Goal: Task Accomplishment & Management: Manage account settings

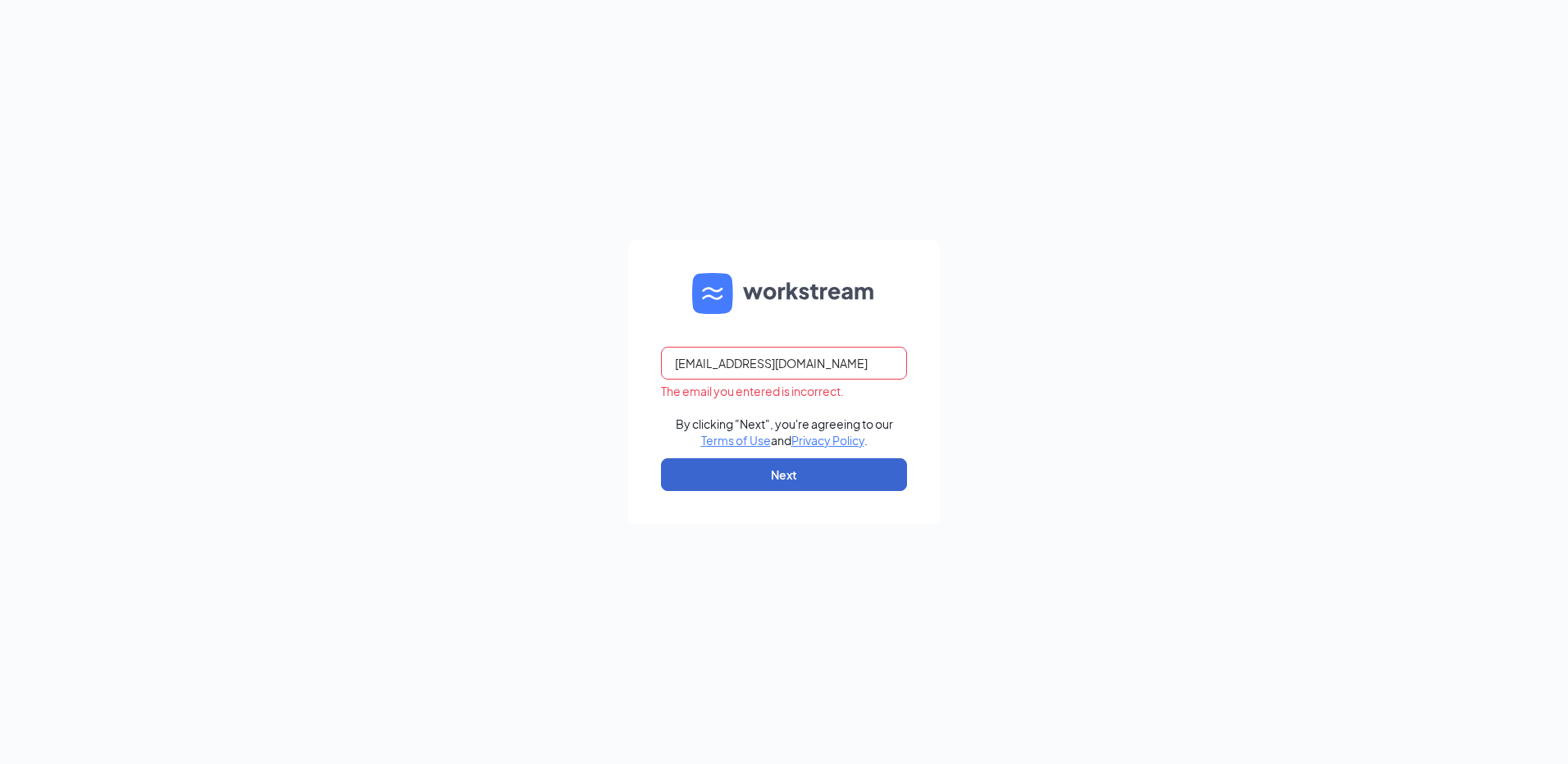
type input "rs033470@tacobell.com"
click at [873, 489] on button "Next" at bounding box center [784, 474] width 246 height 32
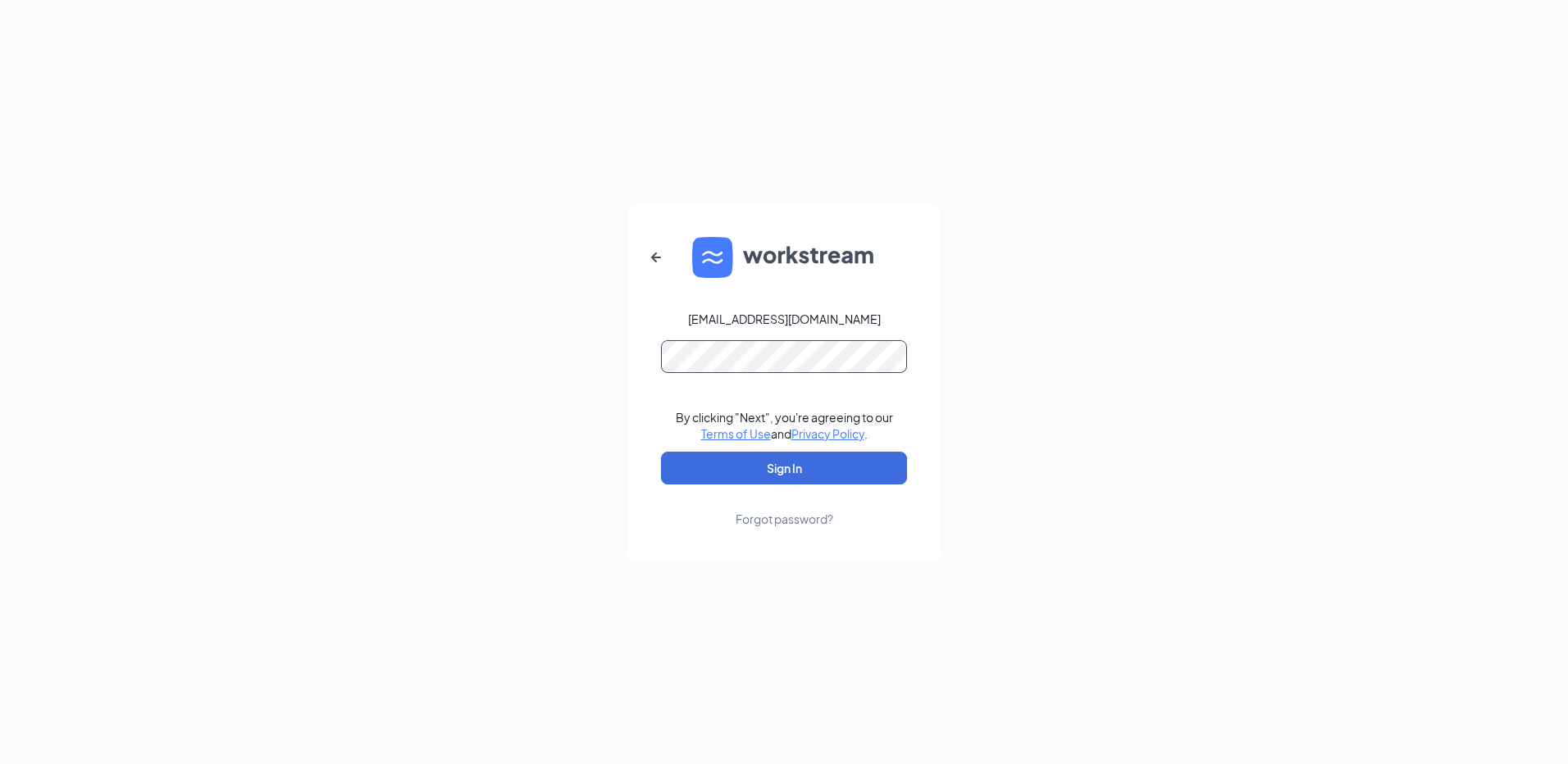
click at [661, 452] on button "Sign In" at bounding box center [784, 468] width 246 height 32
click at [816, 476] on button "Sign In" at bounding box center [784, 468] width 246 height 32
click at [656, 389] on form "rs033470@tacobell.com Credential mismatches. By clicking "Next", you're agreein…" at bounding box center [784, 381] width 311 height 355
click at [661, 452] on button "Sign In" at bounding box center [784, 468] width 246 height 32
click at [599, 333] on div "rs033470@tacobell.com Credential mismatches. By clicking "Next", you're agreein…" at bounding box center [784, 382] width 1568 height 764
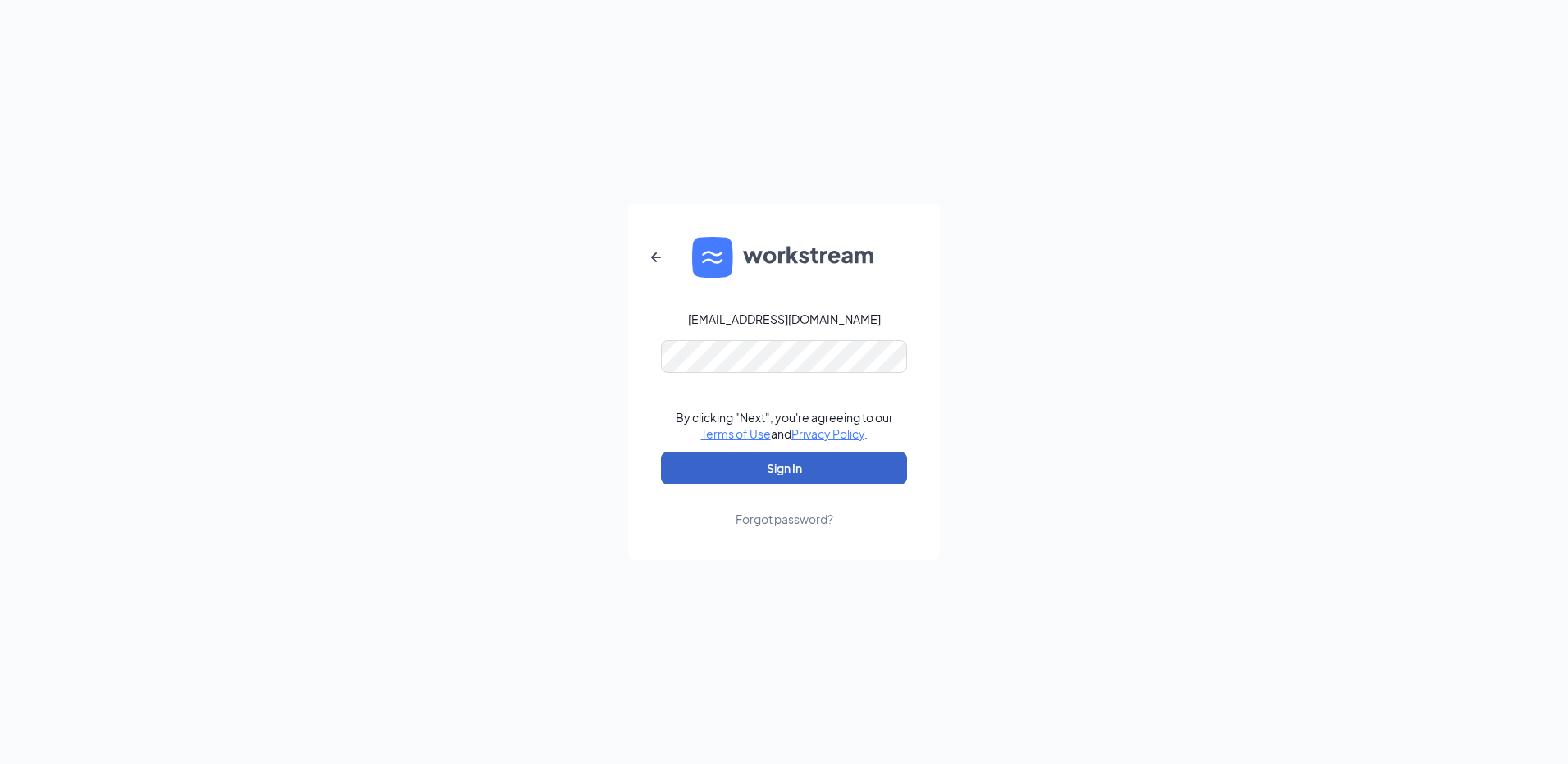
click at [758, 476] on button "Sign In" at bounding box center [784, 468] width 246 height 32
click at [642, 350] on form "rs033470@tacobell.com Credential mismatches. By clicking "Next", you're agreein…" at bounding box center [784, 381] width 311 height 355
click at [661, 452] on button "Sign In" at bounding box center [784, 468] width 246 height 32
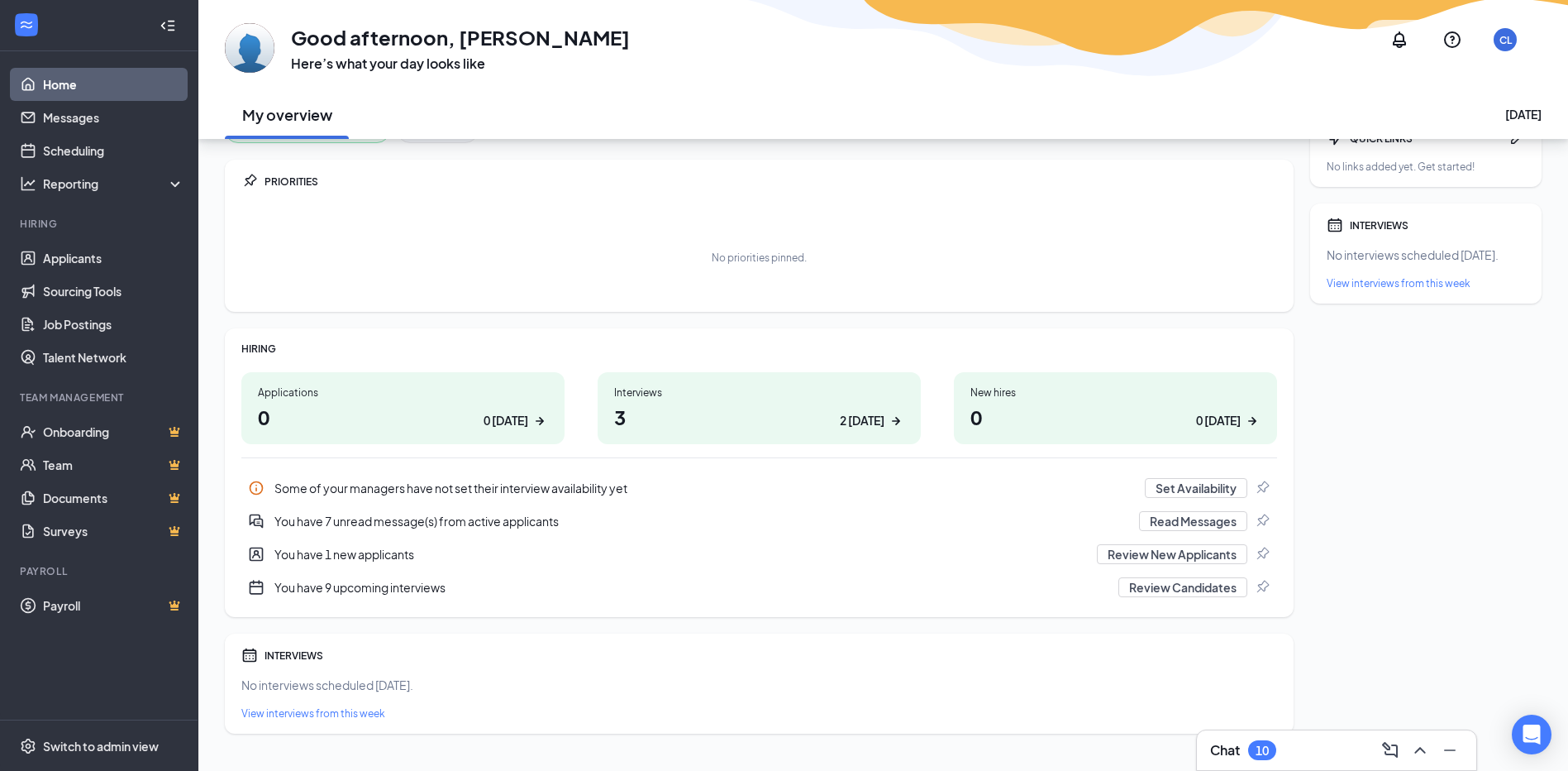
scroll to position [65, 0]
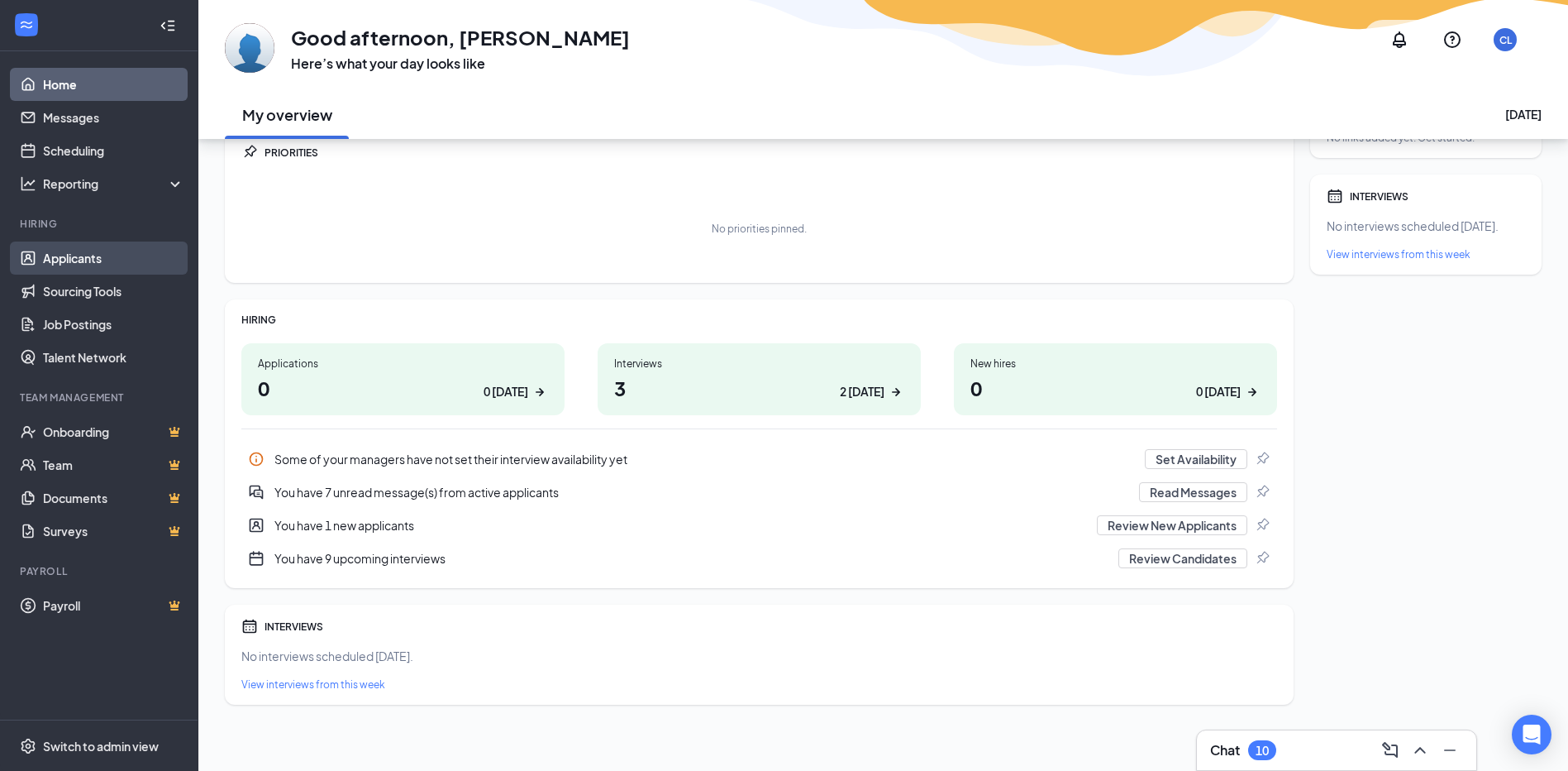
click at [111, 257] on link "Applicants" at bounding box center [113, 258] width 141 height 33
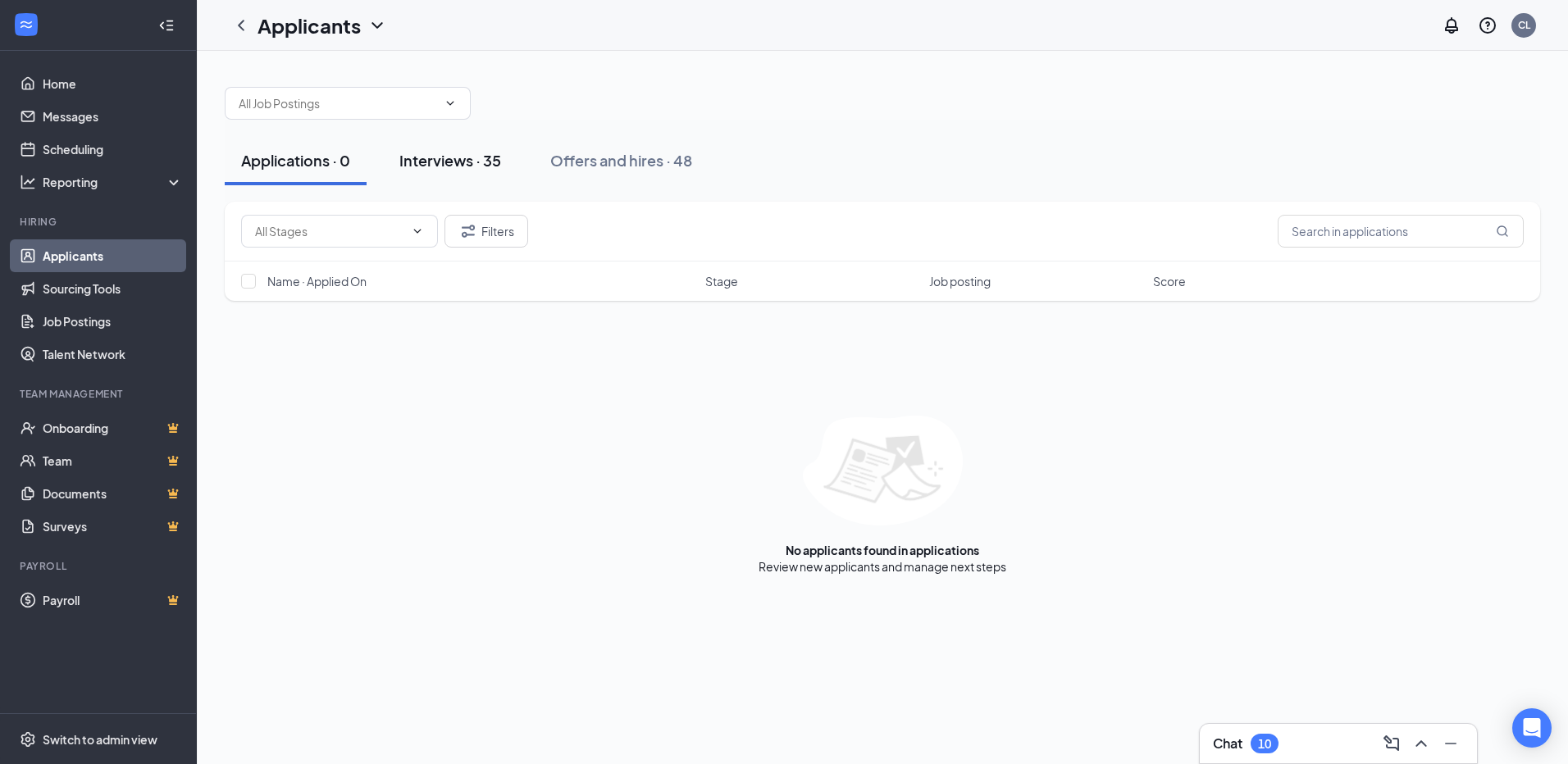
click at [460, 168] on div "Interviews · 35" at bounding box center [450, 160] width 102 height 21
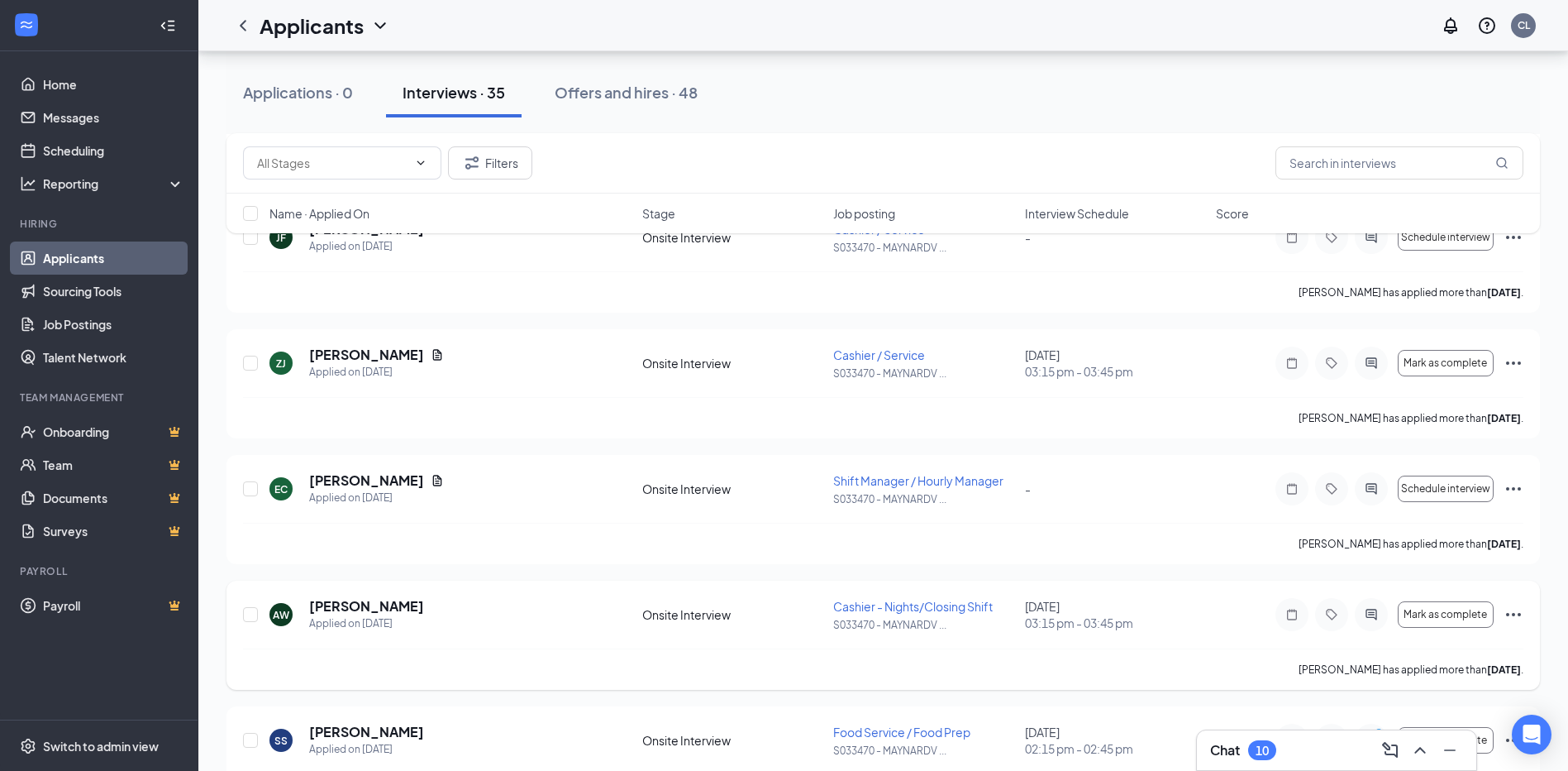
scroll to position [910, 0]
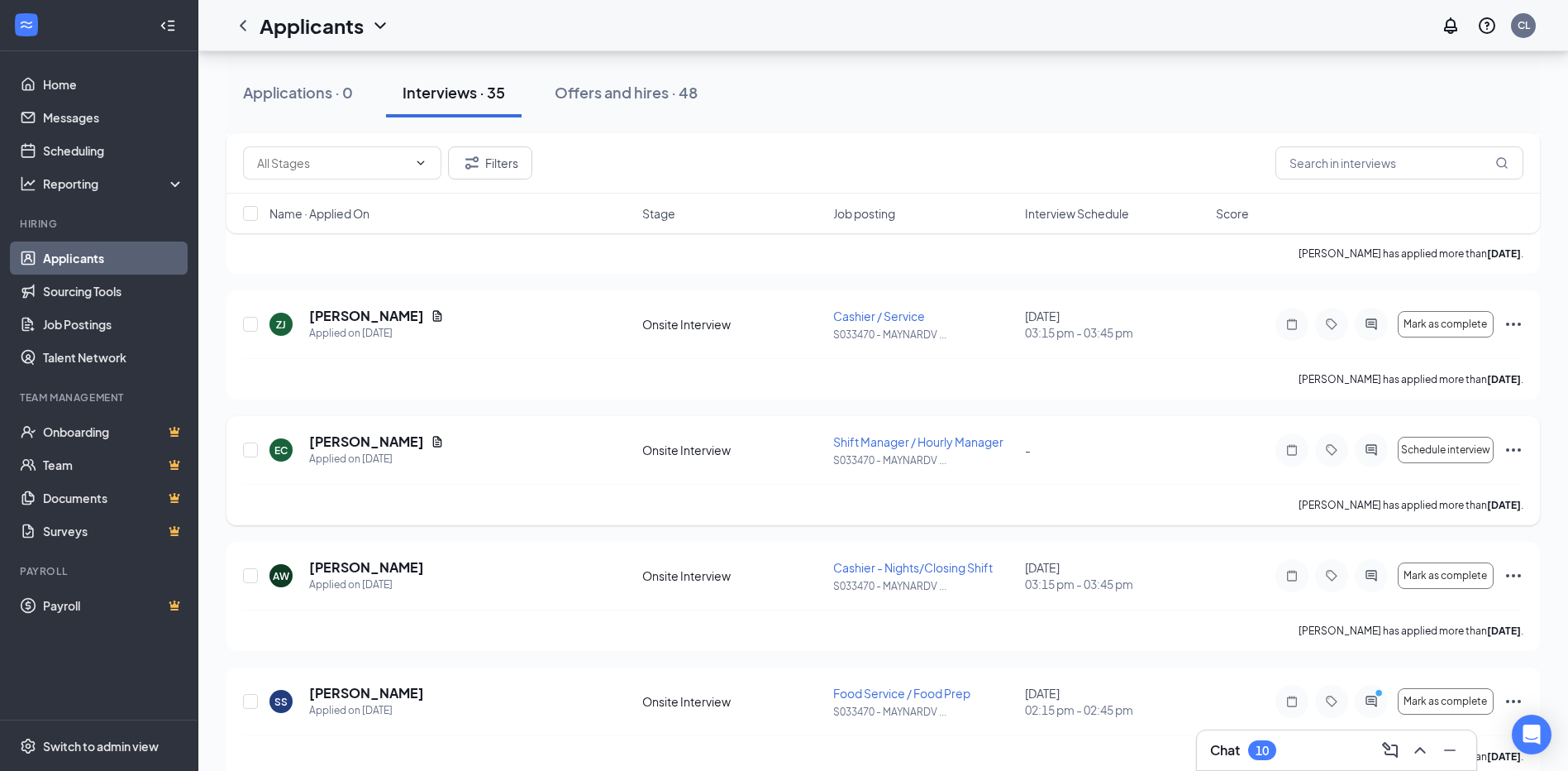
click at [956, 451] on div "Shift Manager / Hourly Manager S033470 - [PERSON_NAME] ..." at bounding box center [924, 450] width 181 height 34
click at [1441, 453] on span "Schedule interview" at bounding box center [1445, 450] width 89 height 12
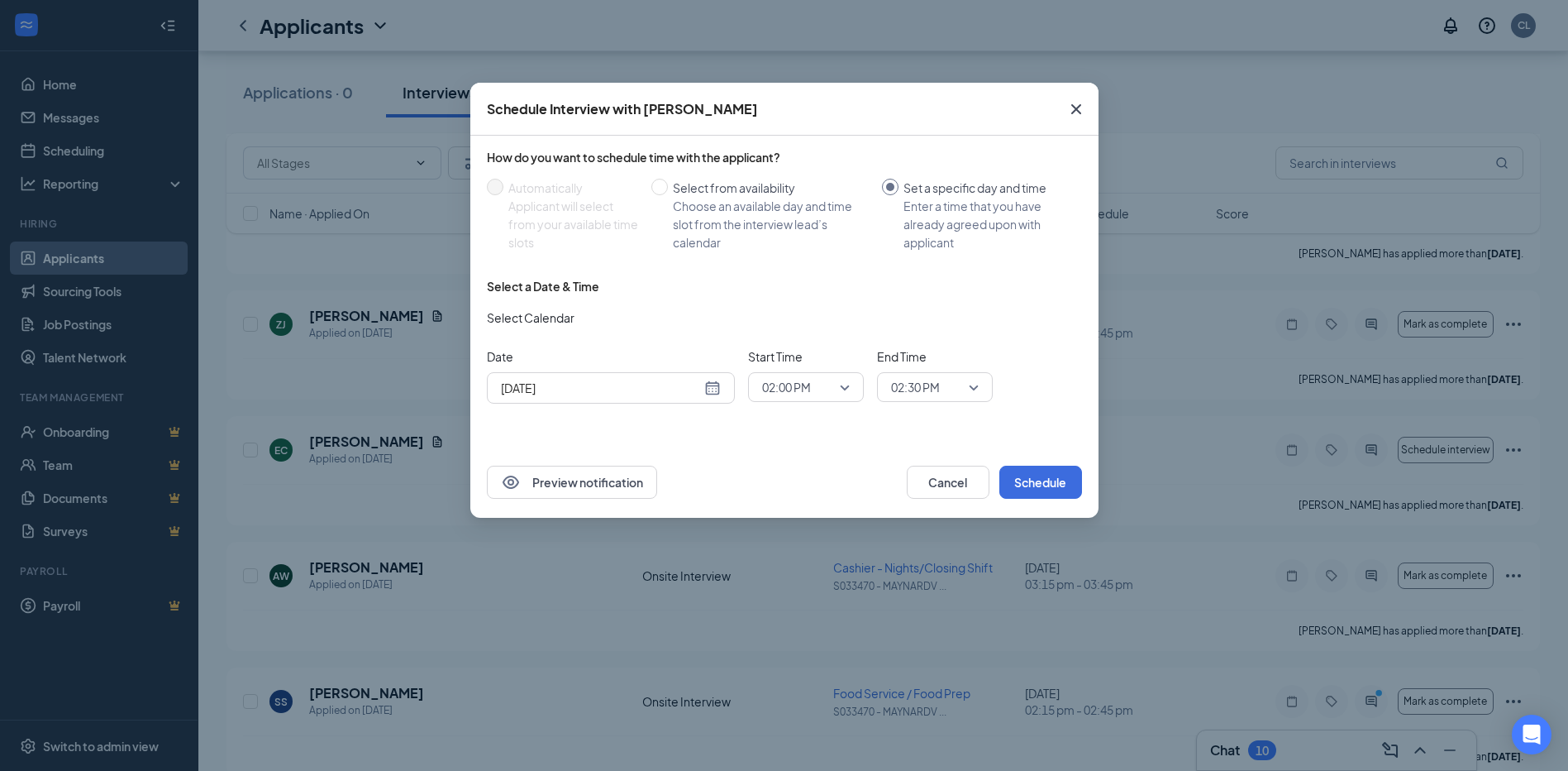
click at [708, 387] on div "[DATE]" at bounding box center [611, 388] width 220 height 18
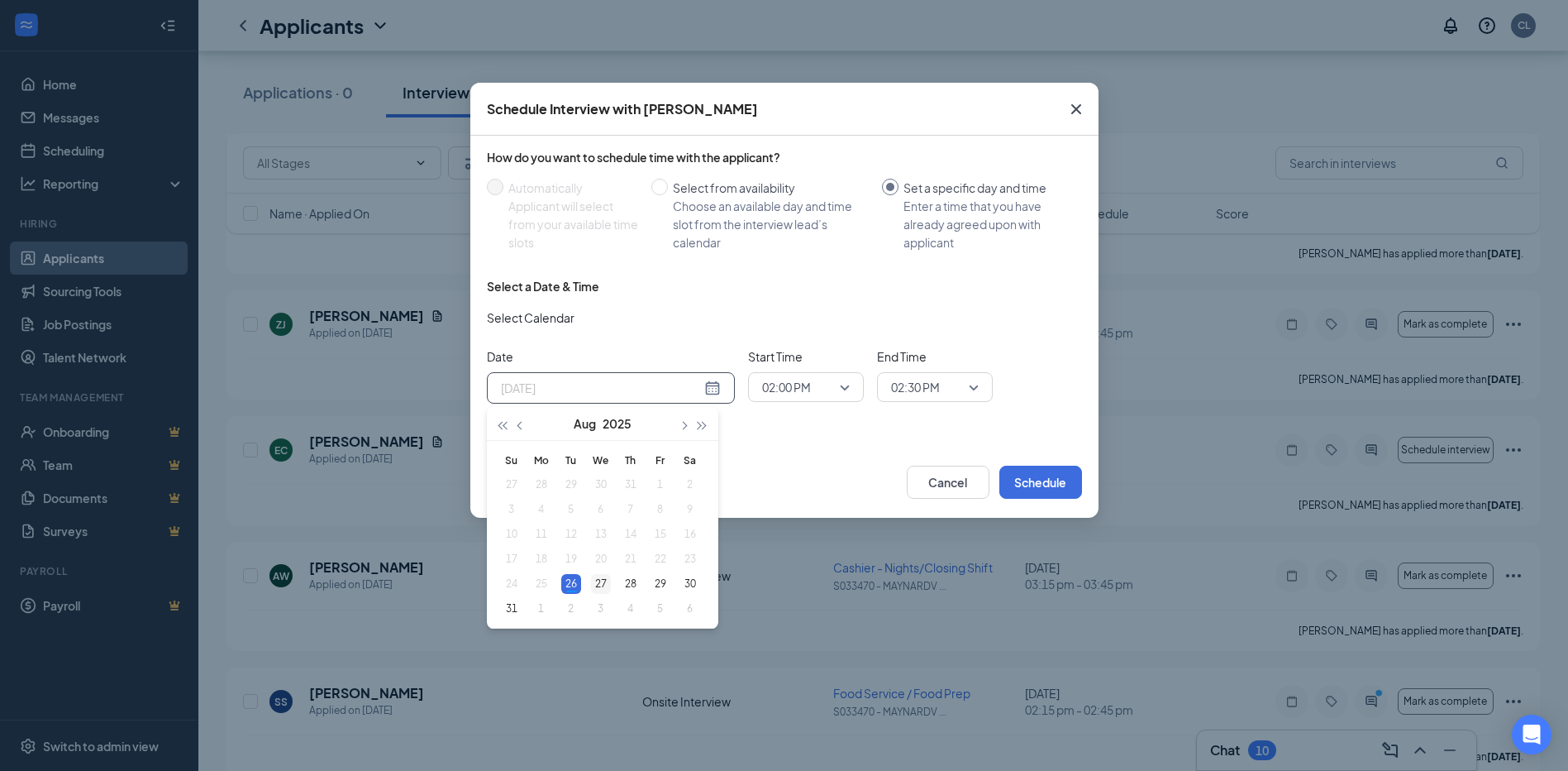
type input "[DATE]"
click at [597, 584] on div "27" at bounding box center [601, 584] width 20 height 20
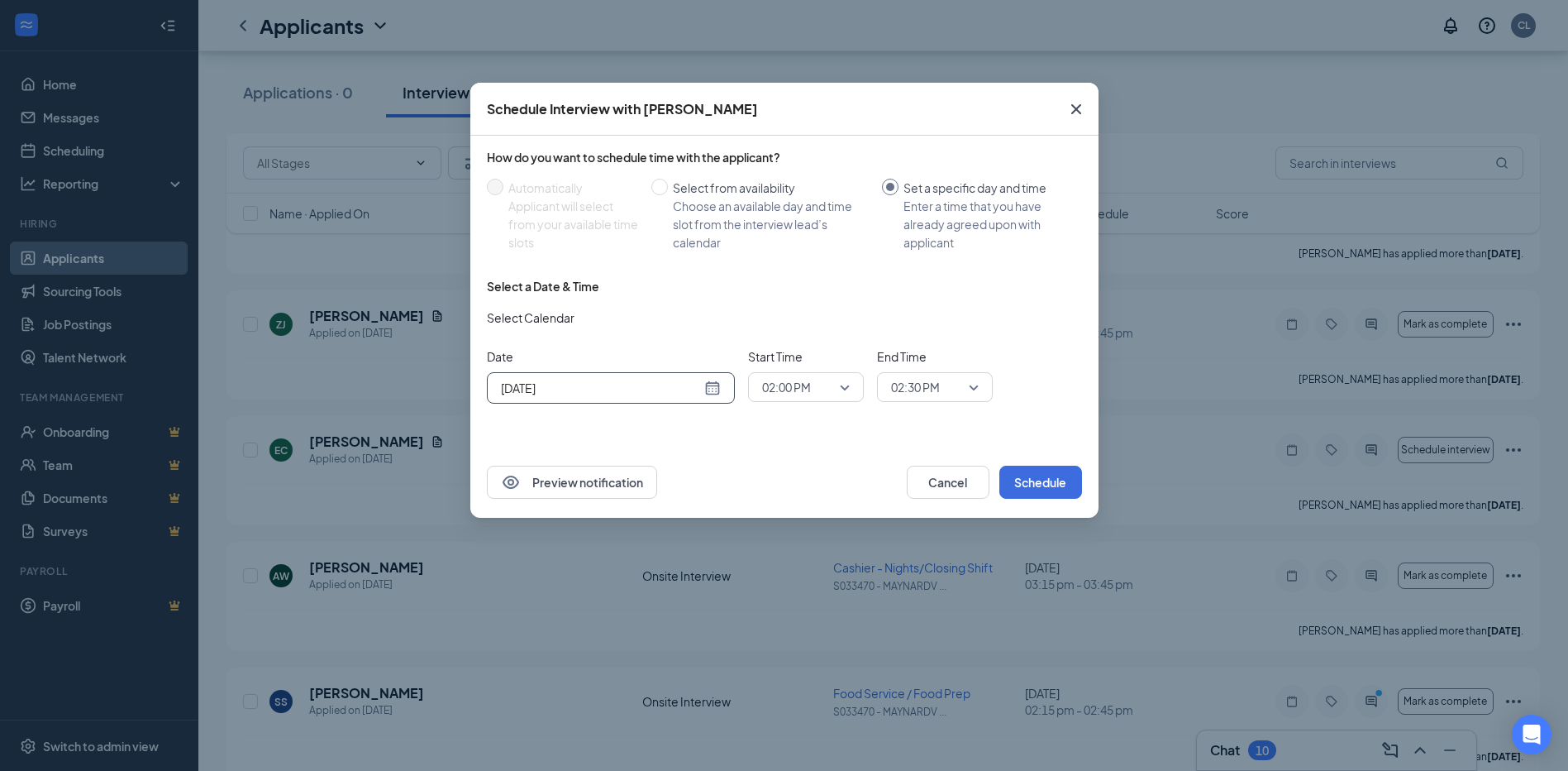
click at [821, 381] on span "02:00 PM" at bounding box center [798, 387] width 73 height 25
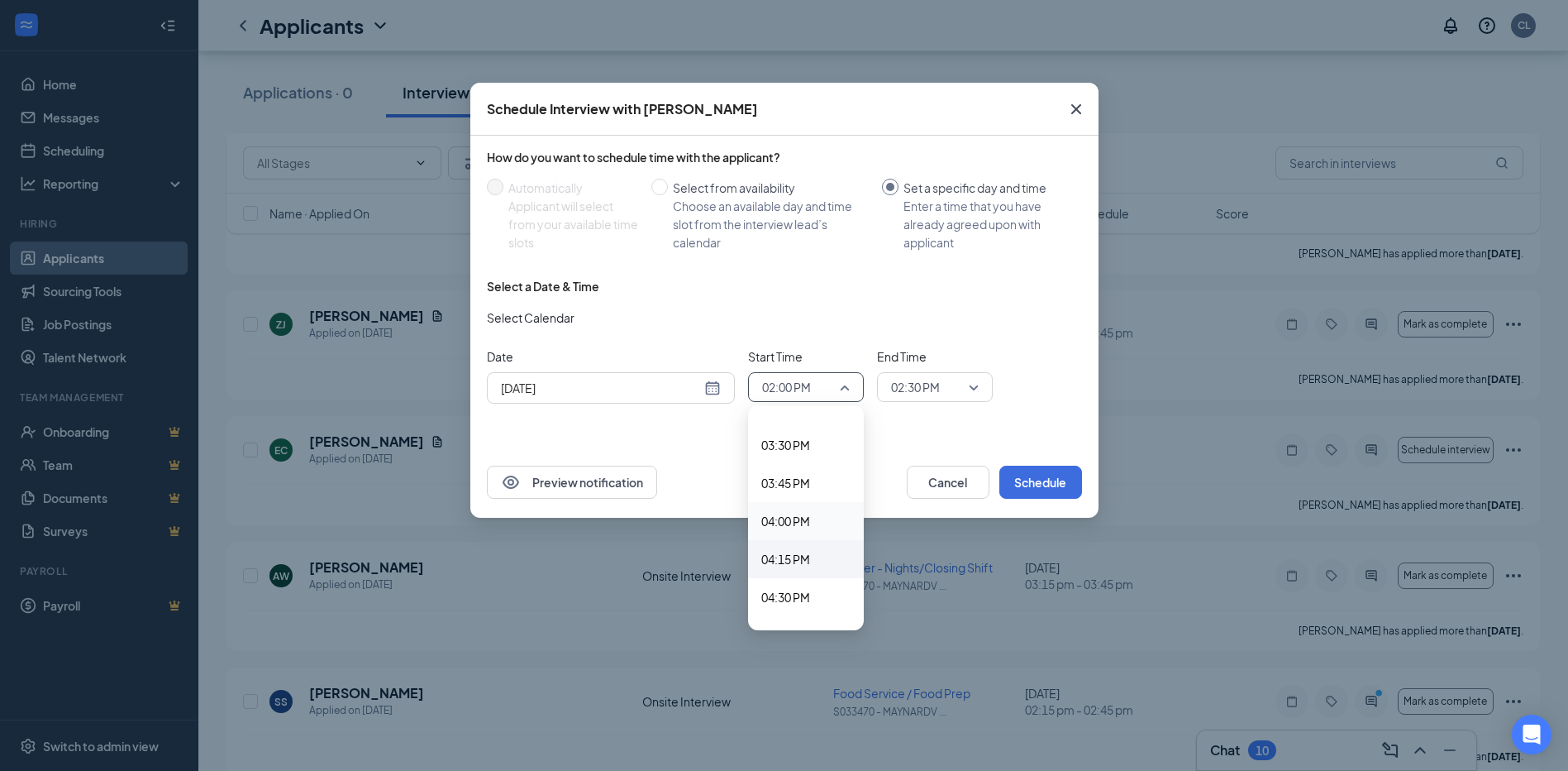
scroll to position [2372, 0]
click at [802, 489] on span "04:00 PM" at bounding box center [786, 496] width 49 height 18
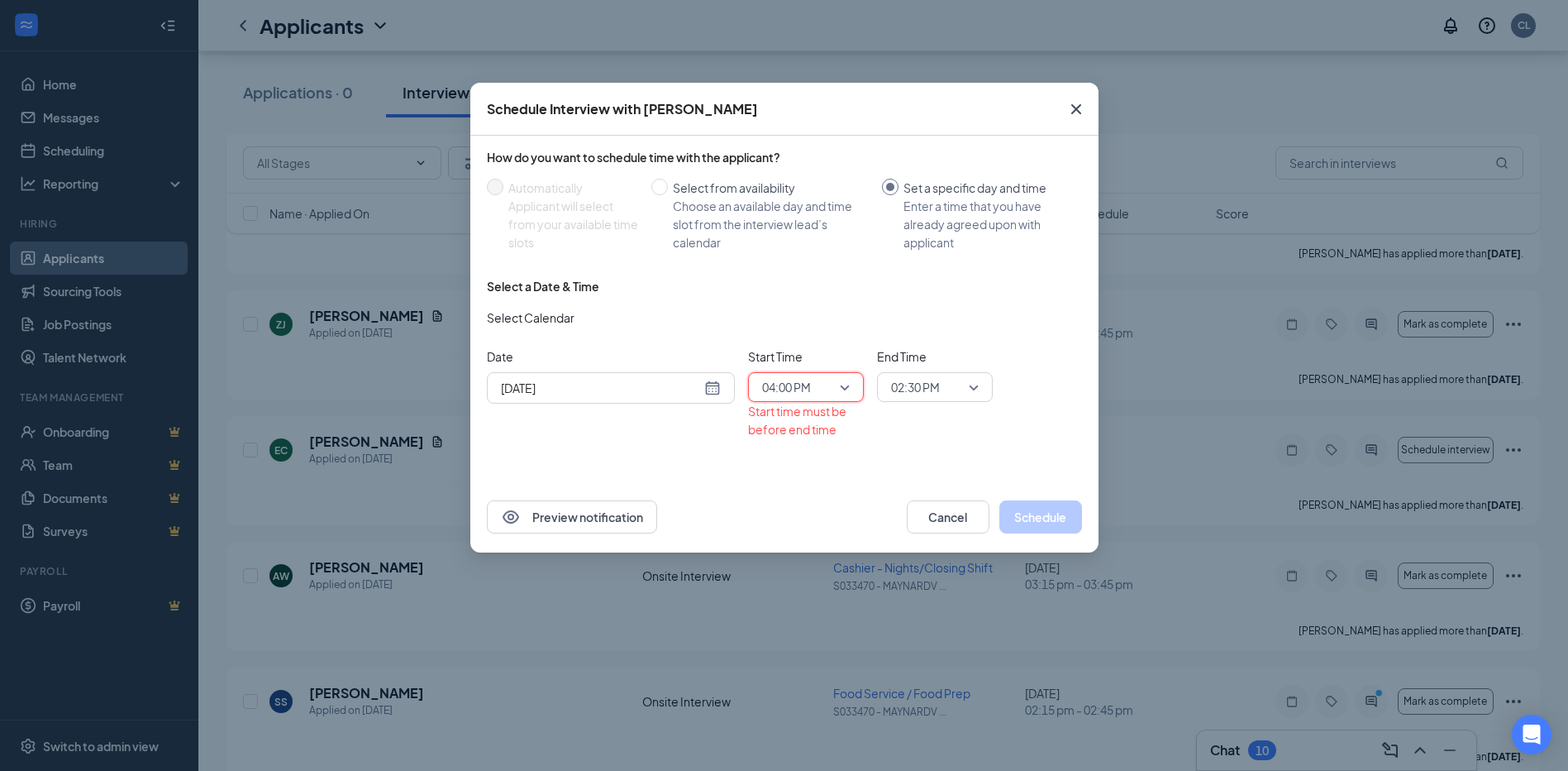
click at [911, 382] on span "02:30 PM" at bounding box center [916, 387] width 49 height 25
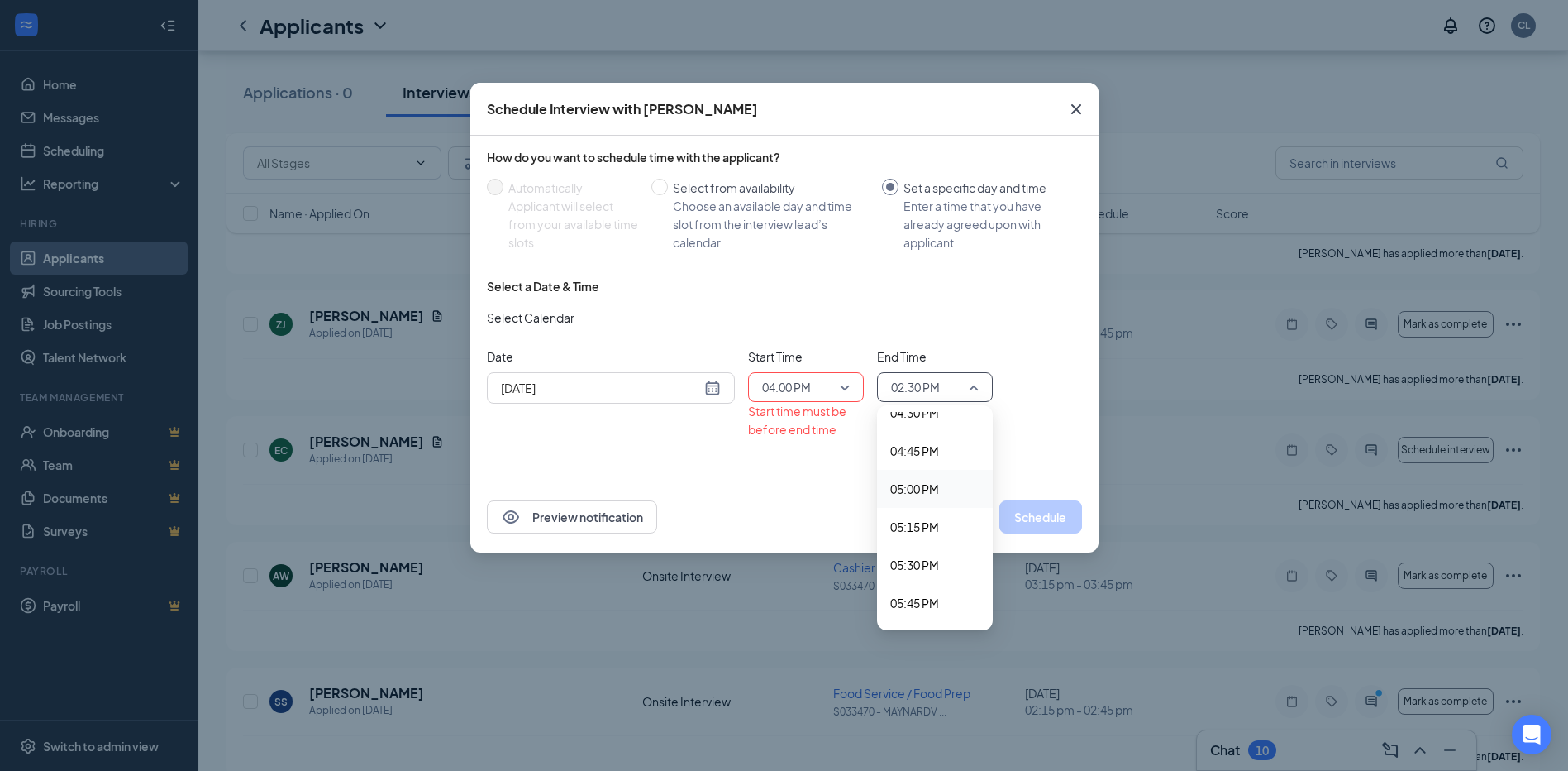
click at [935, 491] on span "05:00 PM" at bounding box center [915, 489] width 49 height 18
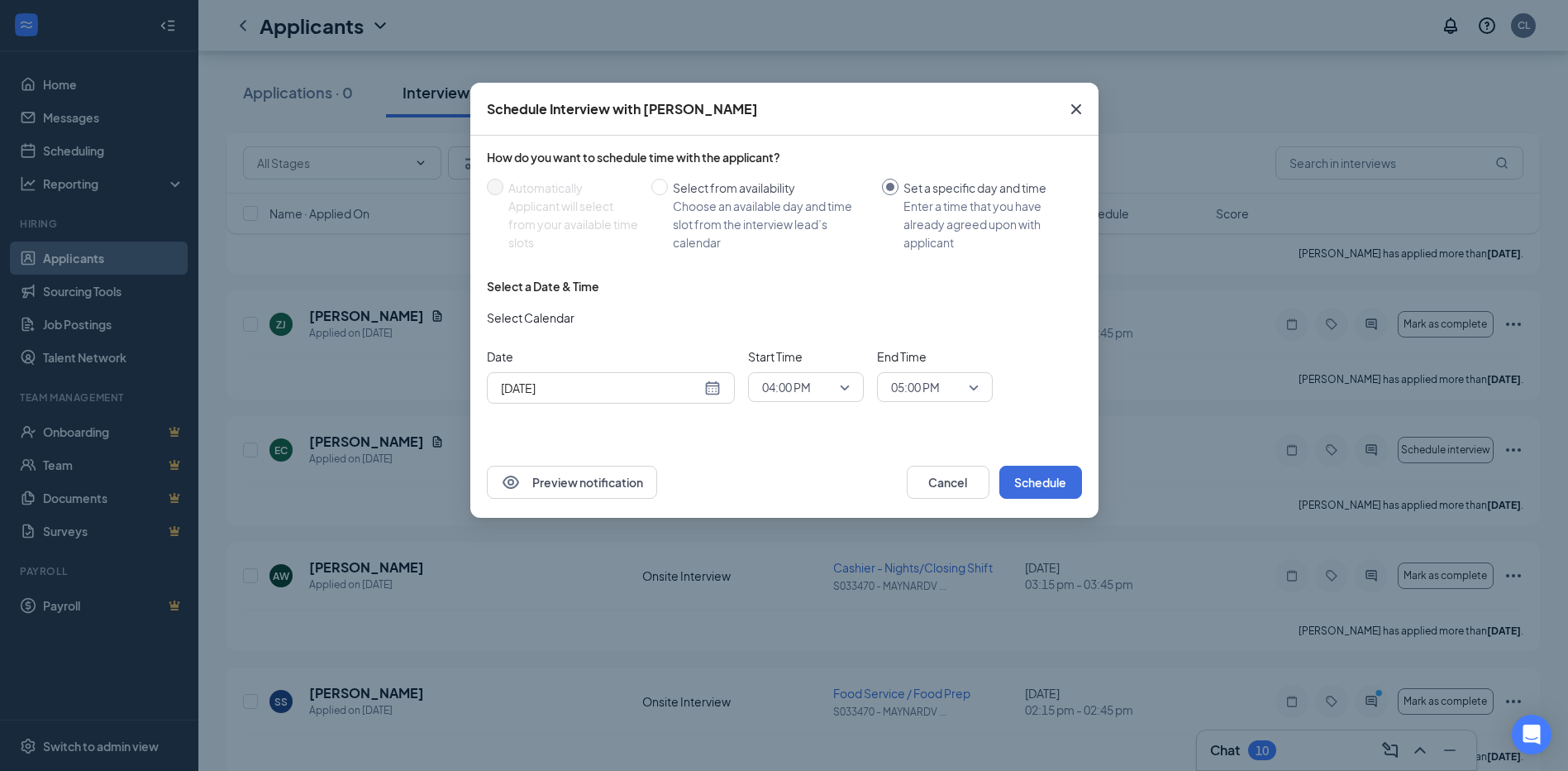
click at [1034, 459] on div "Preview notification Cancel Schedule" at bounding box center [784, 482] width 628 height 71
click at [1038, 475] on button "Schedule" at bounding box center [1041, 481] width 82 height 33
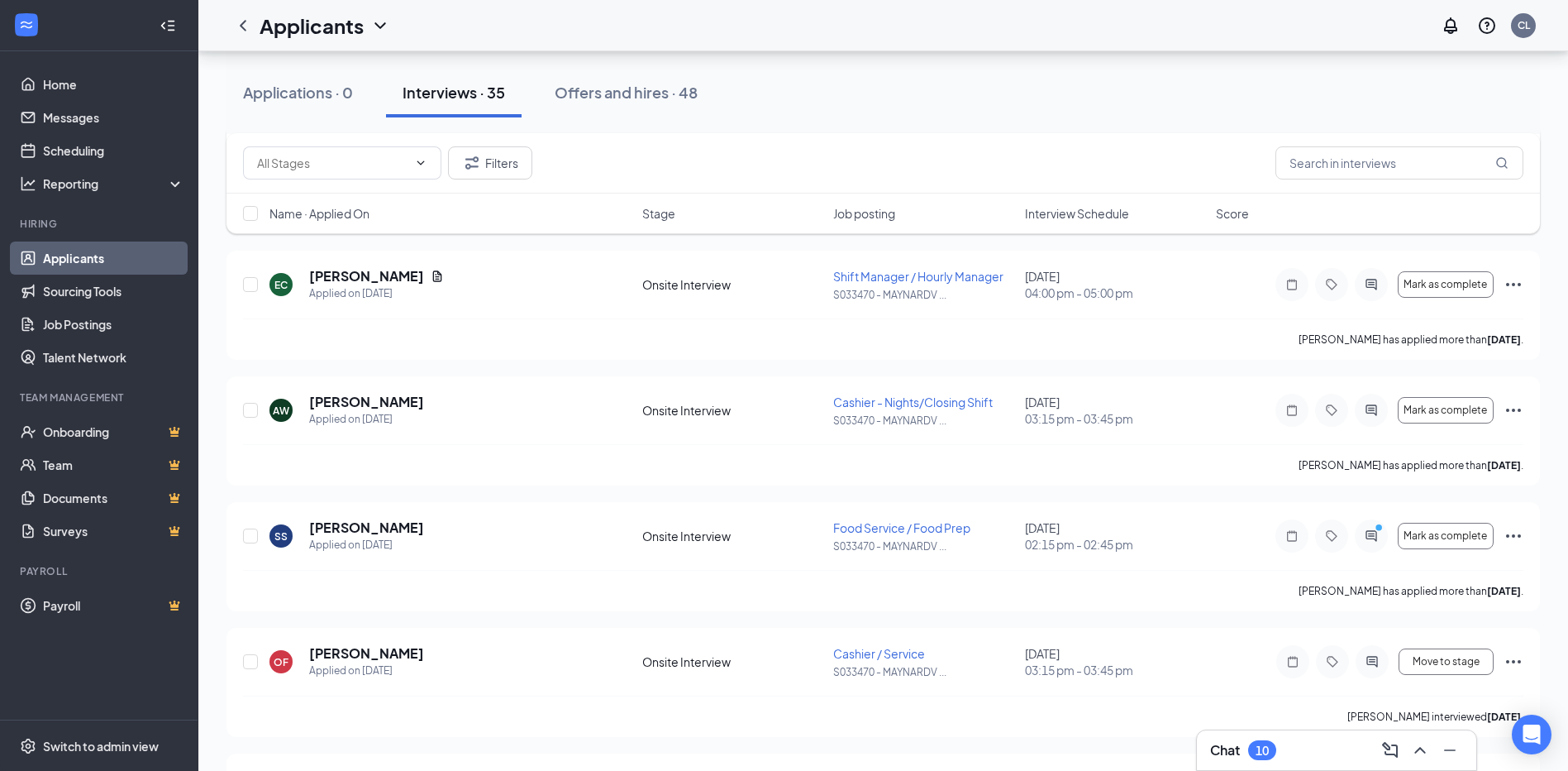
scroll to position [1158, 0]
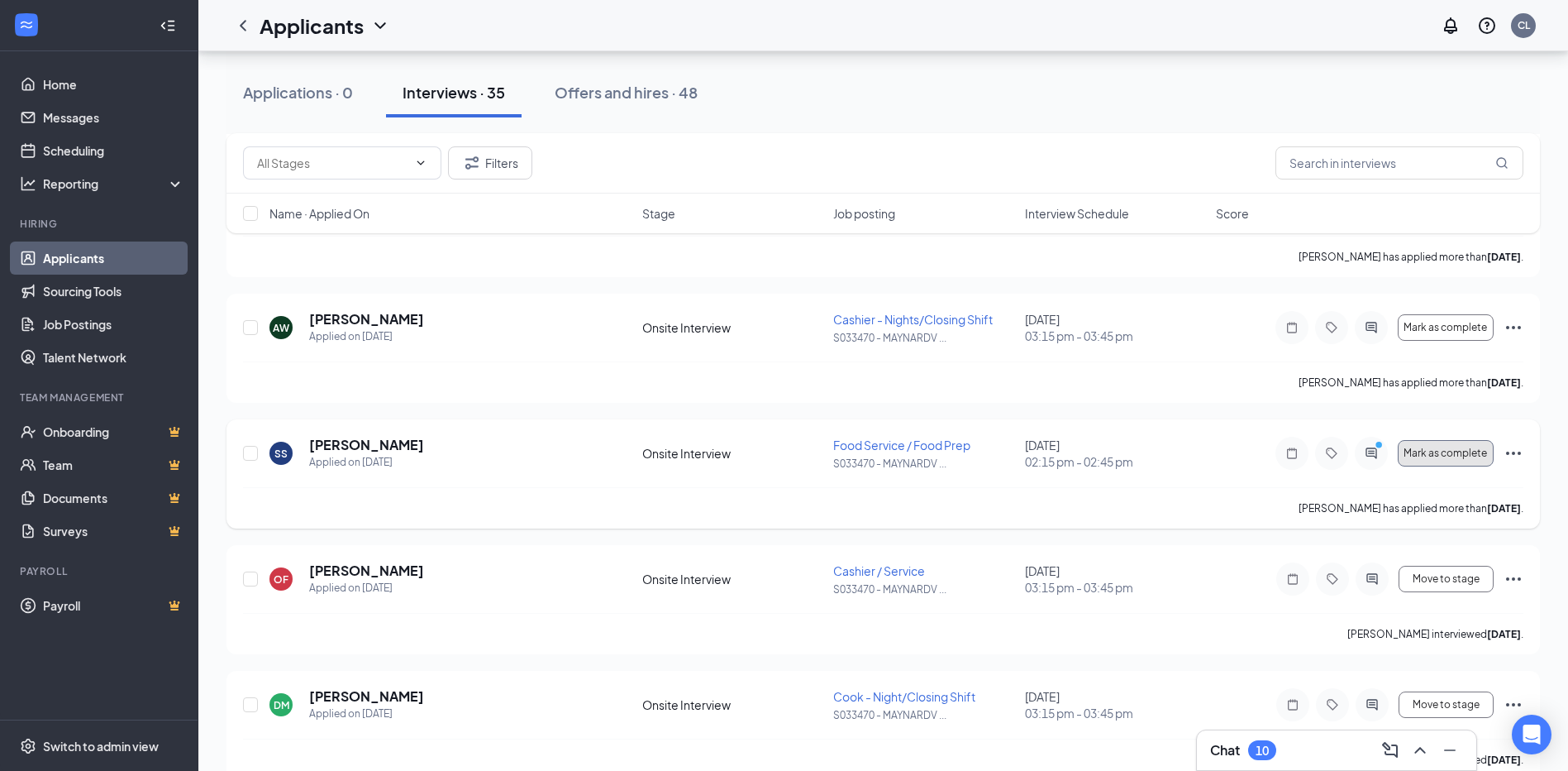
click at [1448, 458] on span "Mark as complete" at bounding box center [1445, 454] width 83 height 12
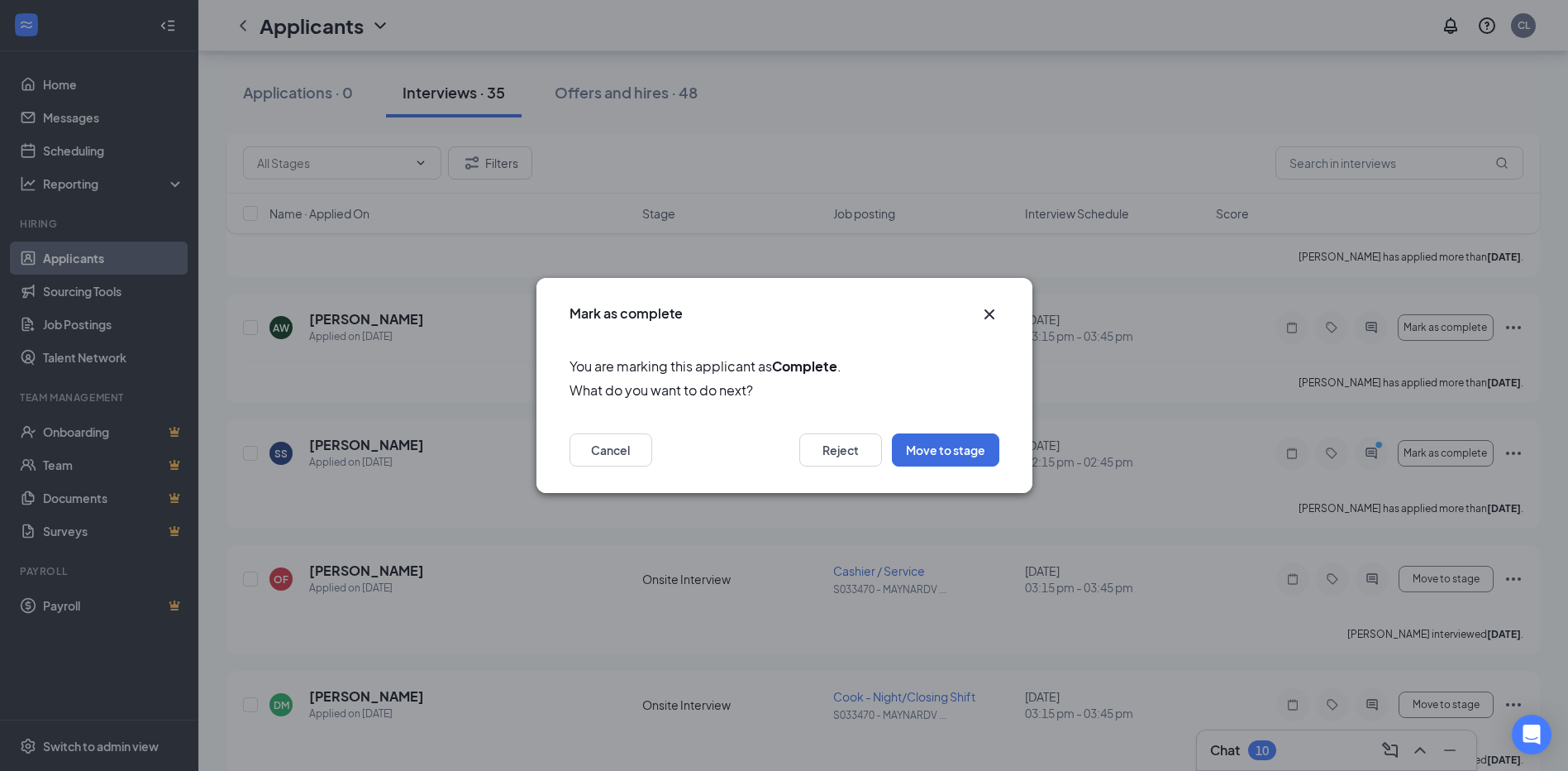
click at [992, 315] on icon "Cross" at bounding box center [990, 314] width 20 height 20
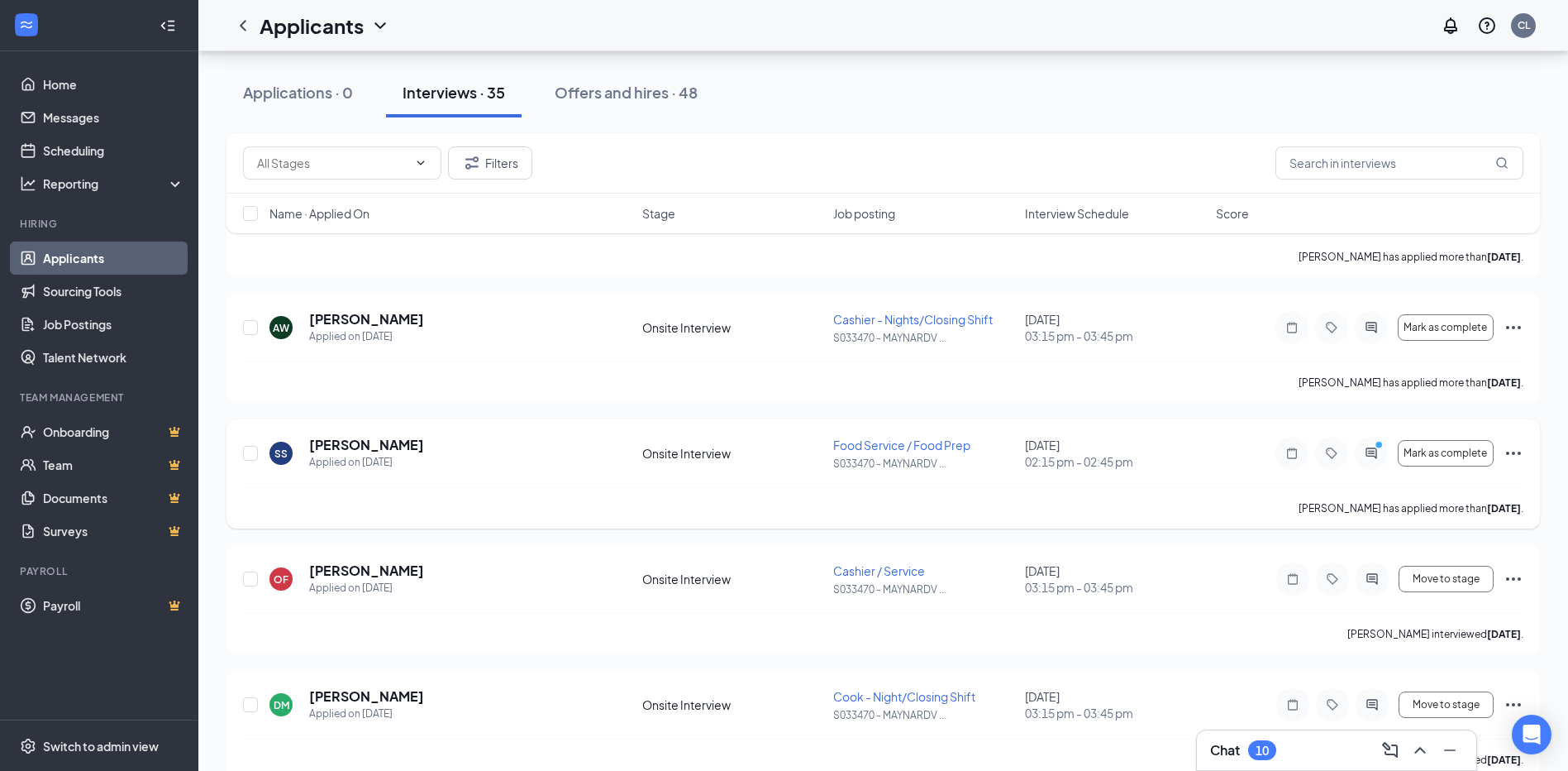
click at [1515, 456] on icon "Ellipses" at bounding box center [1513, 454] width 20 height 20
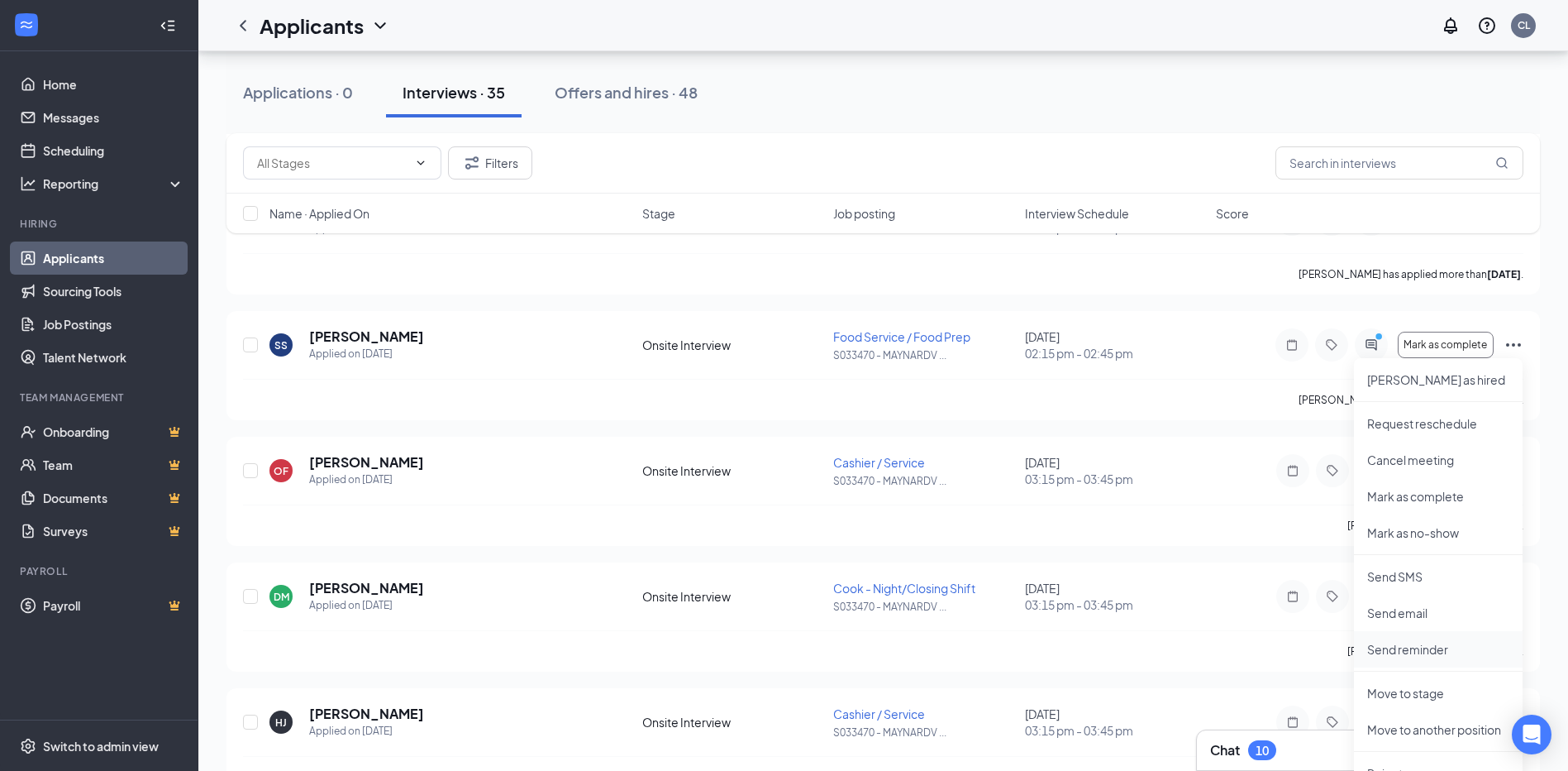
scroll to position [1240, 0]
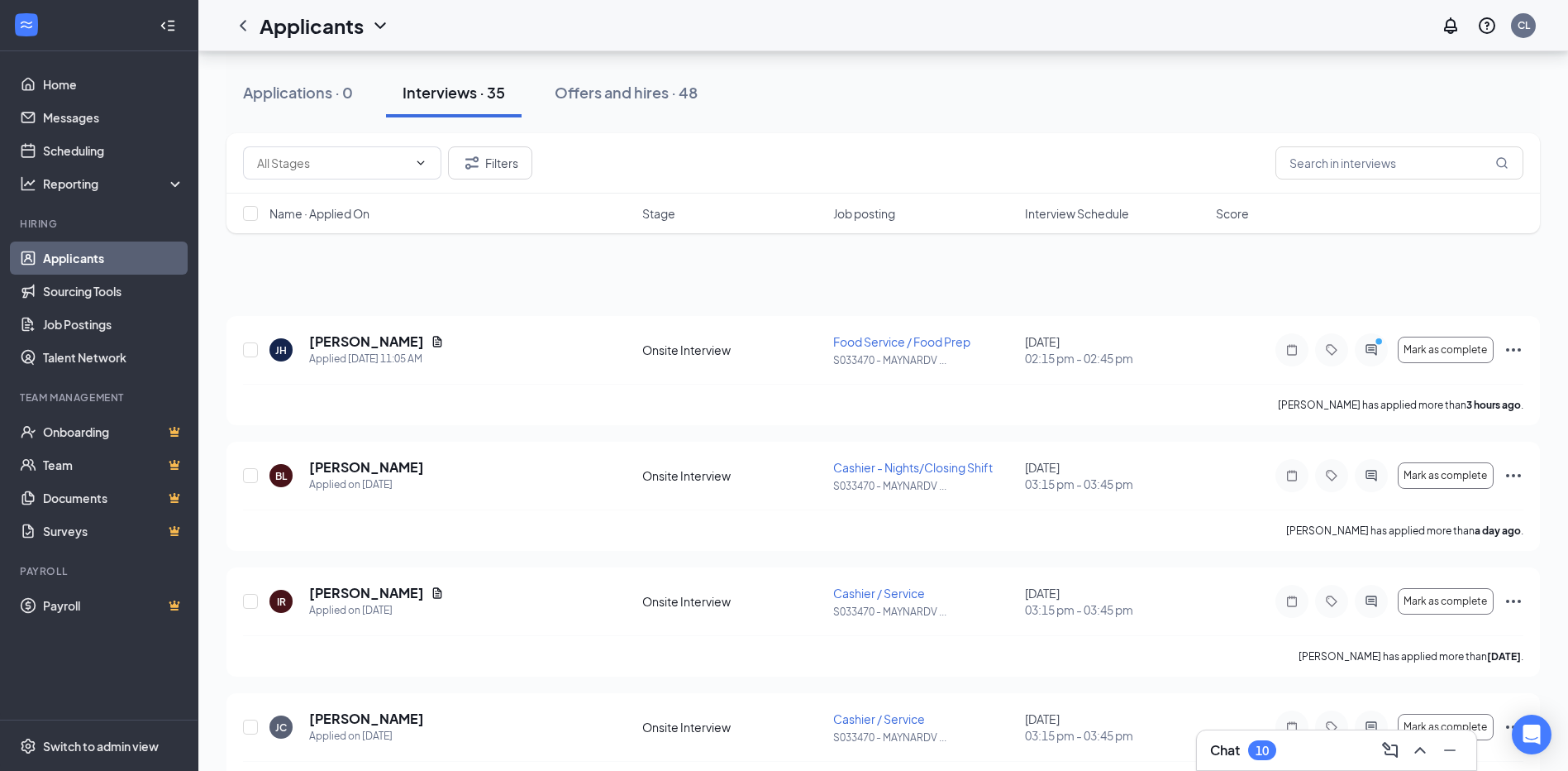
scroll to position [0, 0]
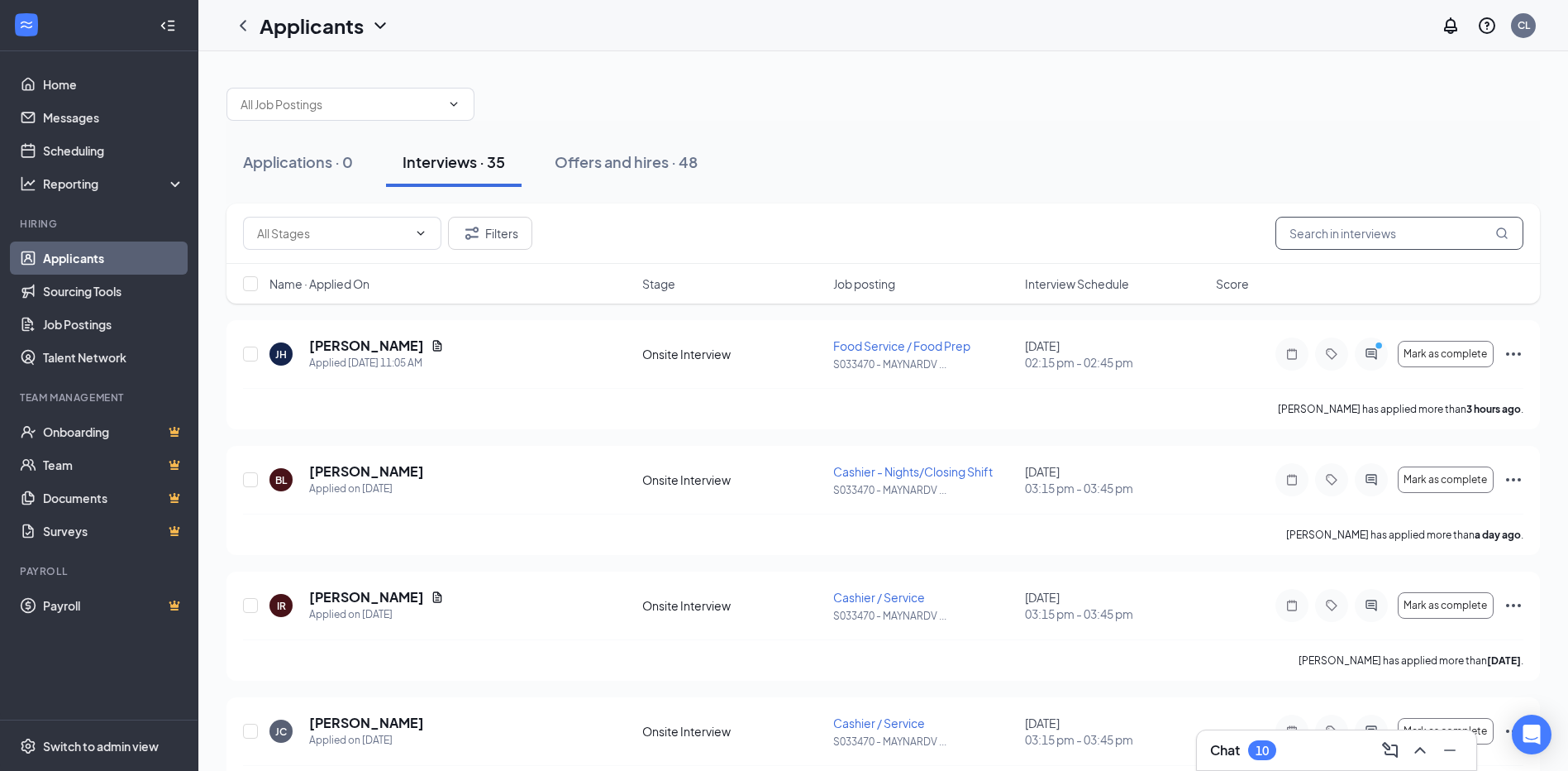
click at [1351, 228] on input "text" at bounding box center [1398, 233] width 248 height 33
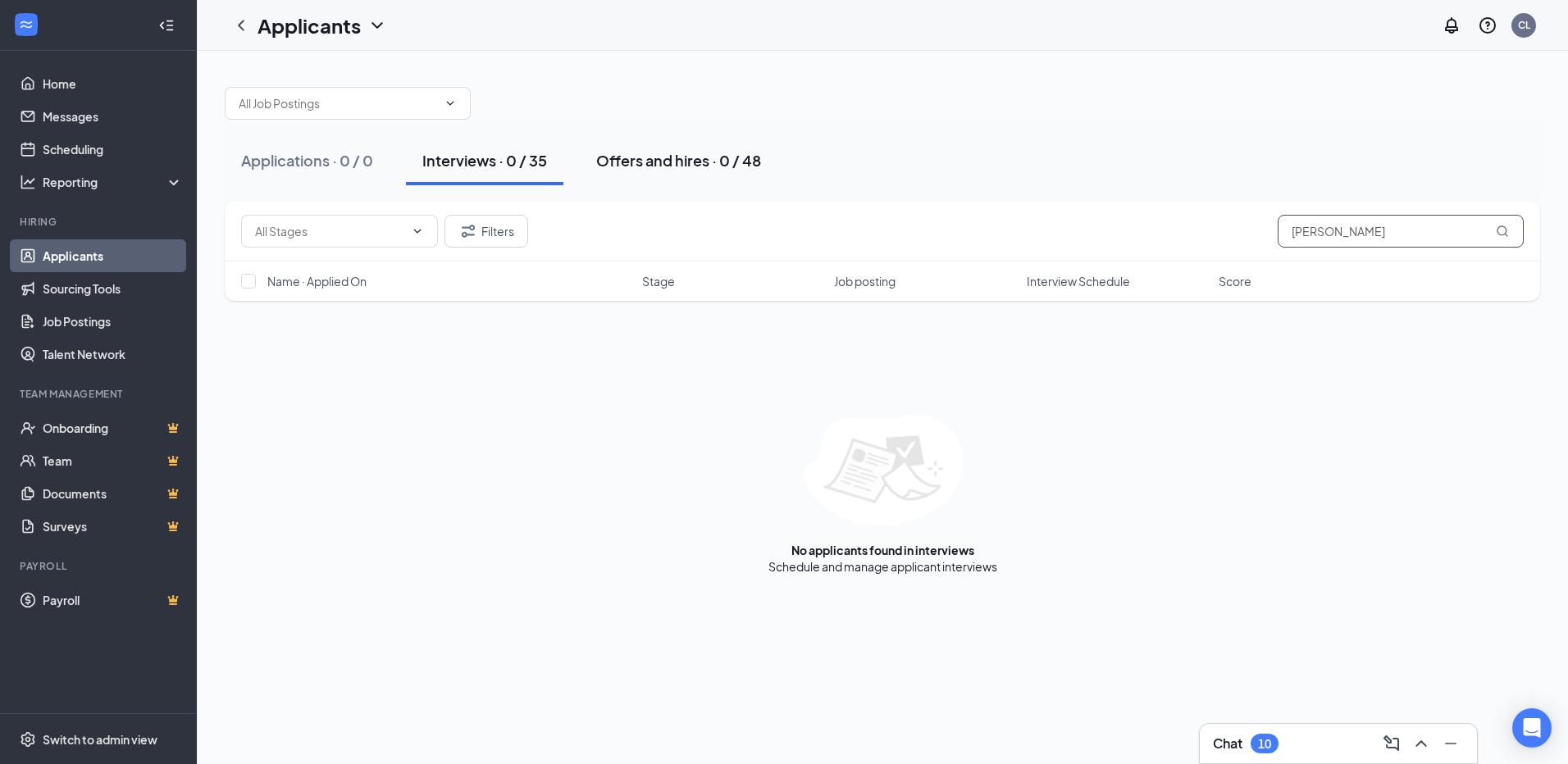
type input "[PERSON_NAME]"
click at [721, 151] on div "Offers and hires · 0 / 48" at bounding box center [679, 160] width 165 height 21
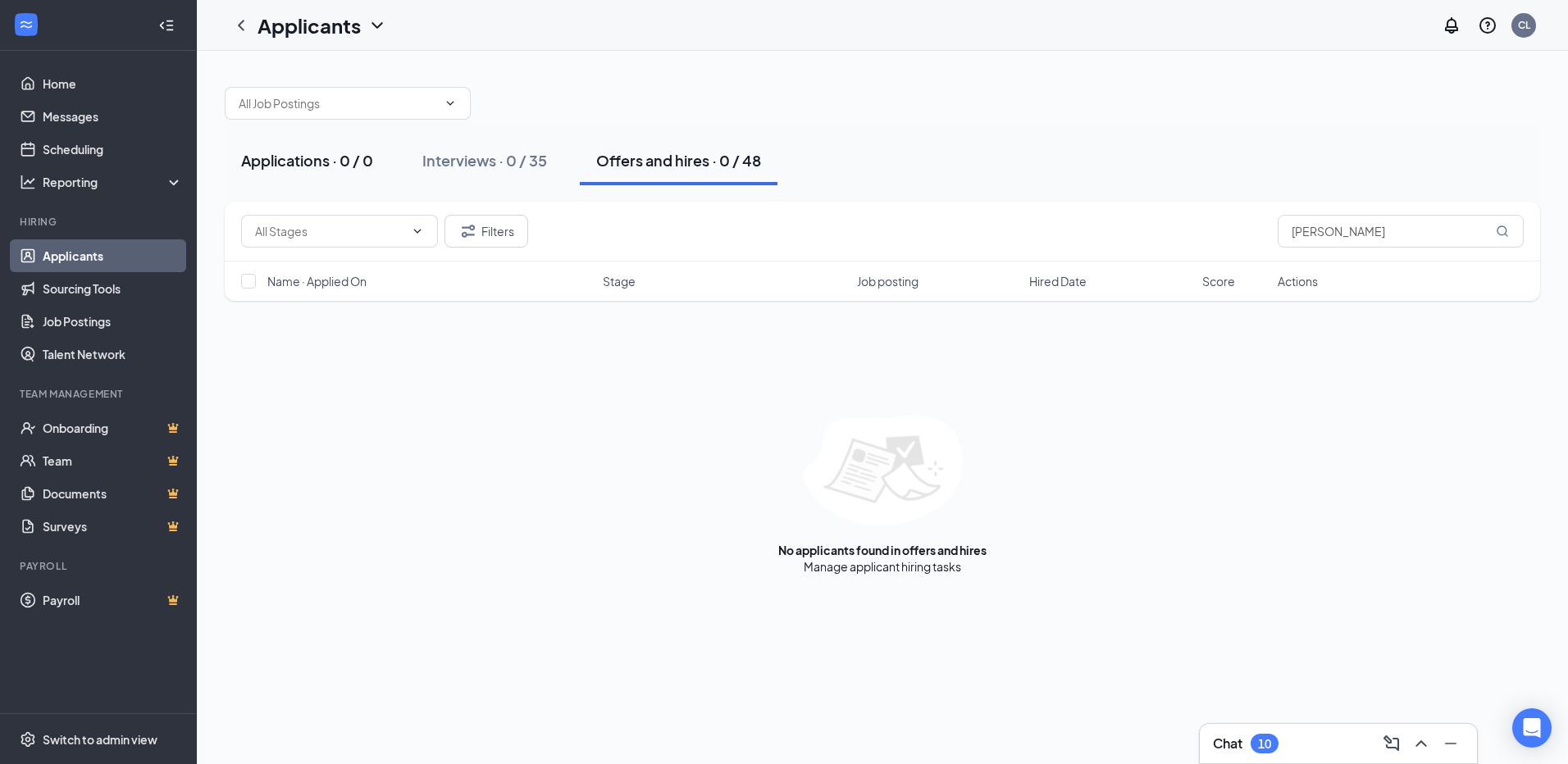
click at [328, 154] on div "Applications · 0 / 0" at bounding box center [307, 160] width 132 height 21
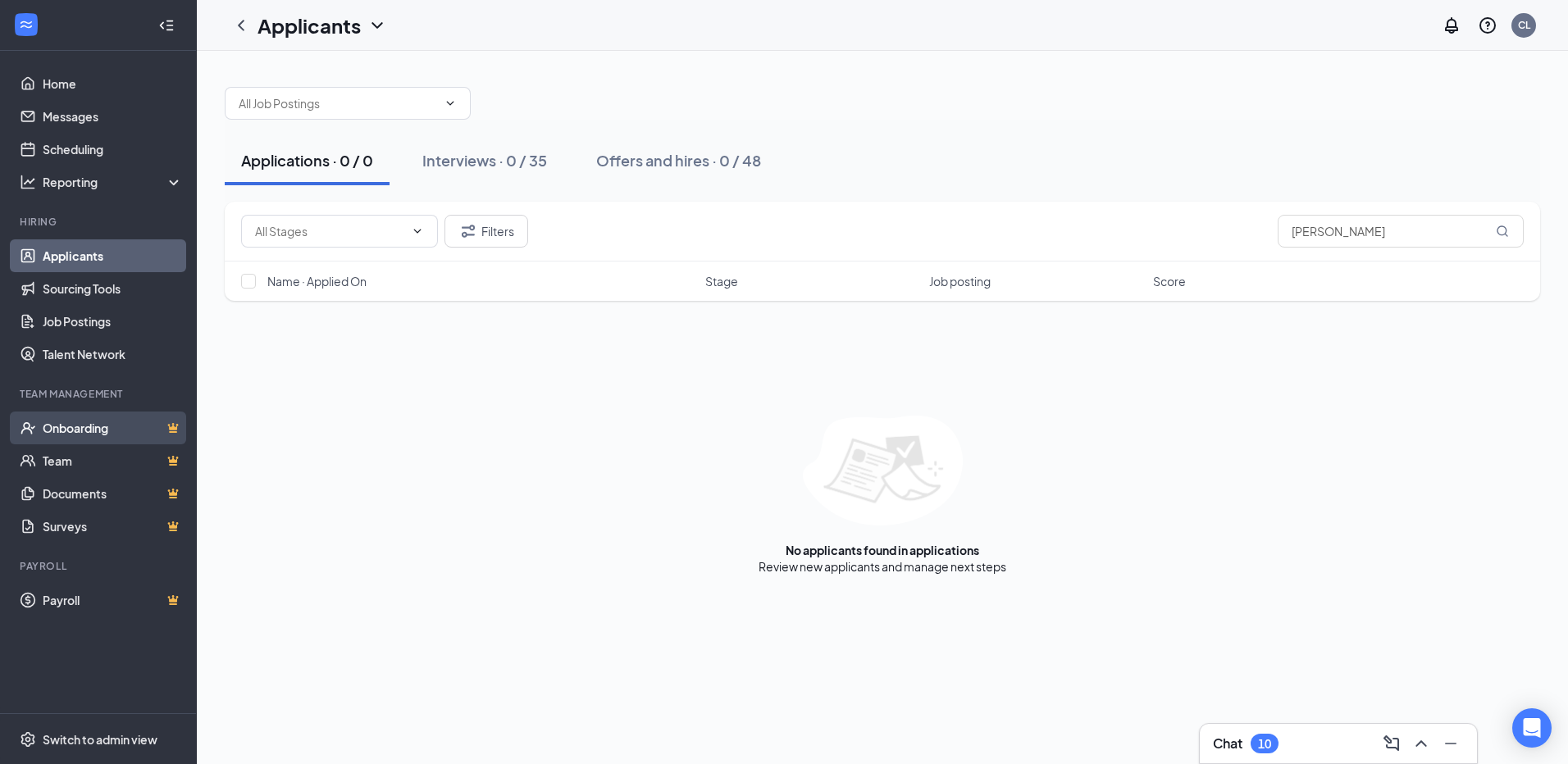
click at [119, 429] on link "Onboarding" at bounding box center [112, 427] width 140 height 32
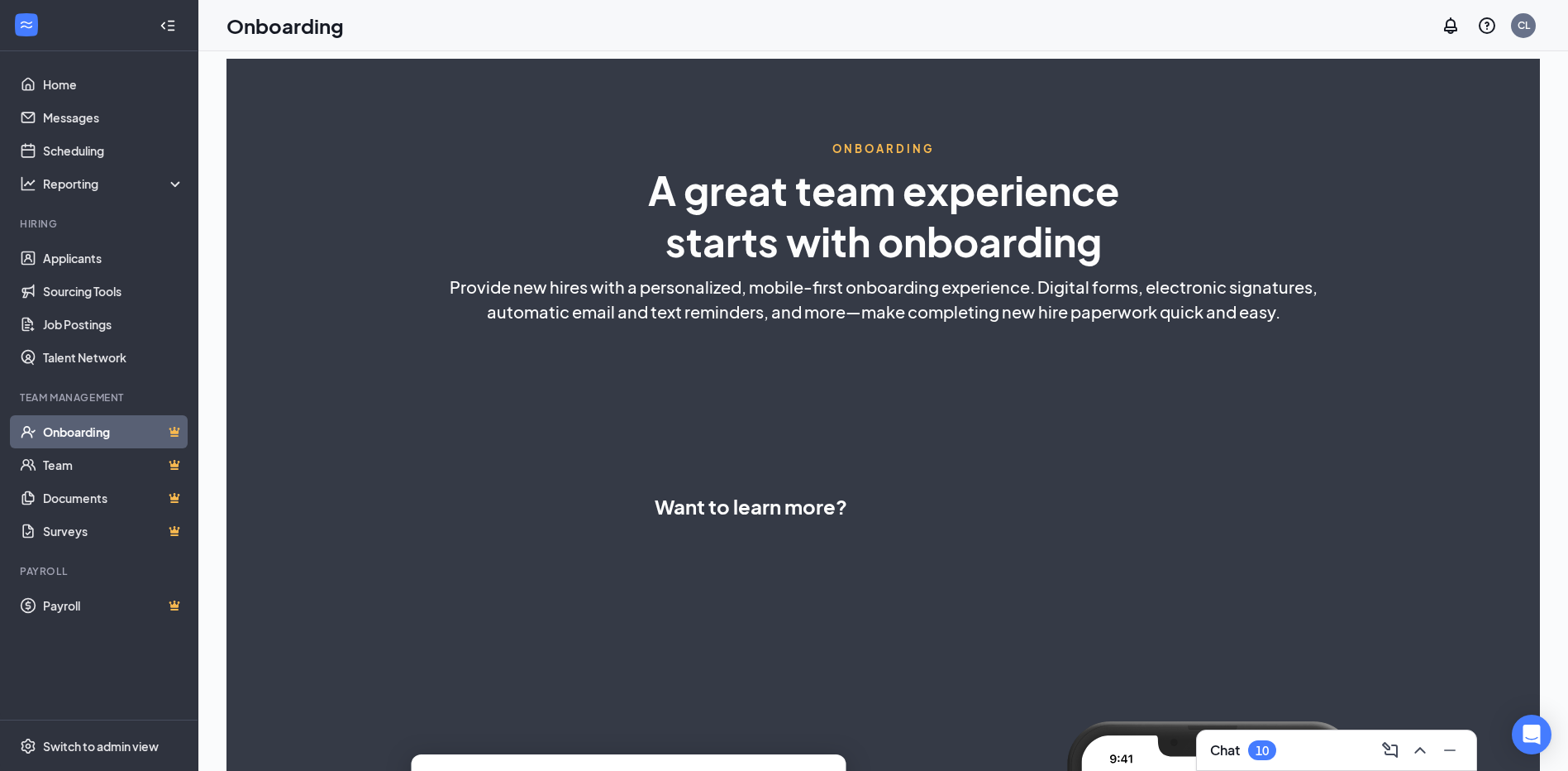
select select "US"
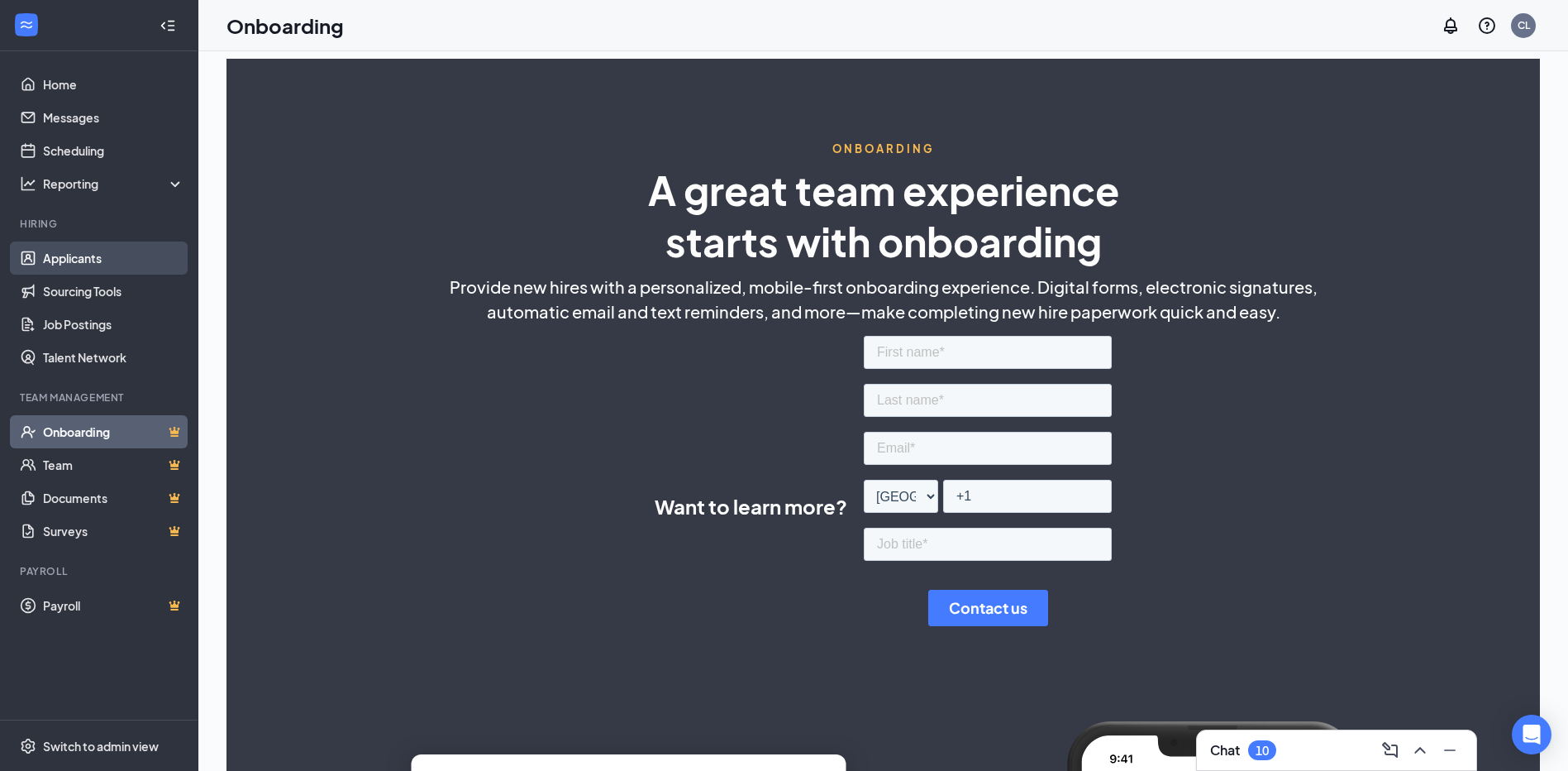
click at [81, 251] on link "Applicants" at bounding box center [113, 258] width 141 height 33
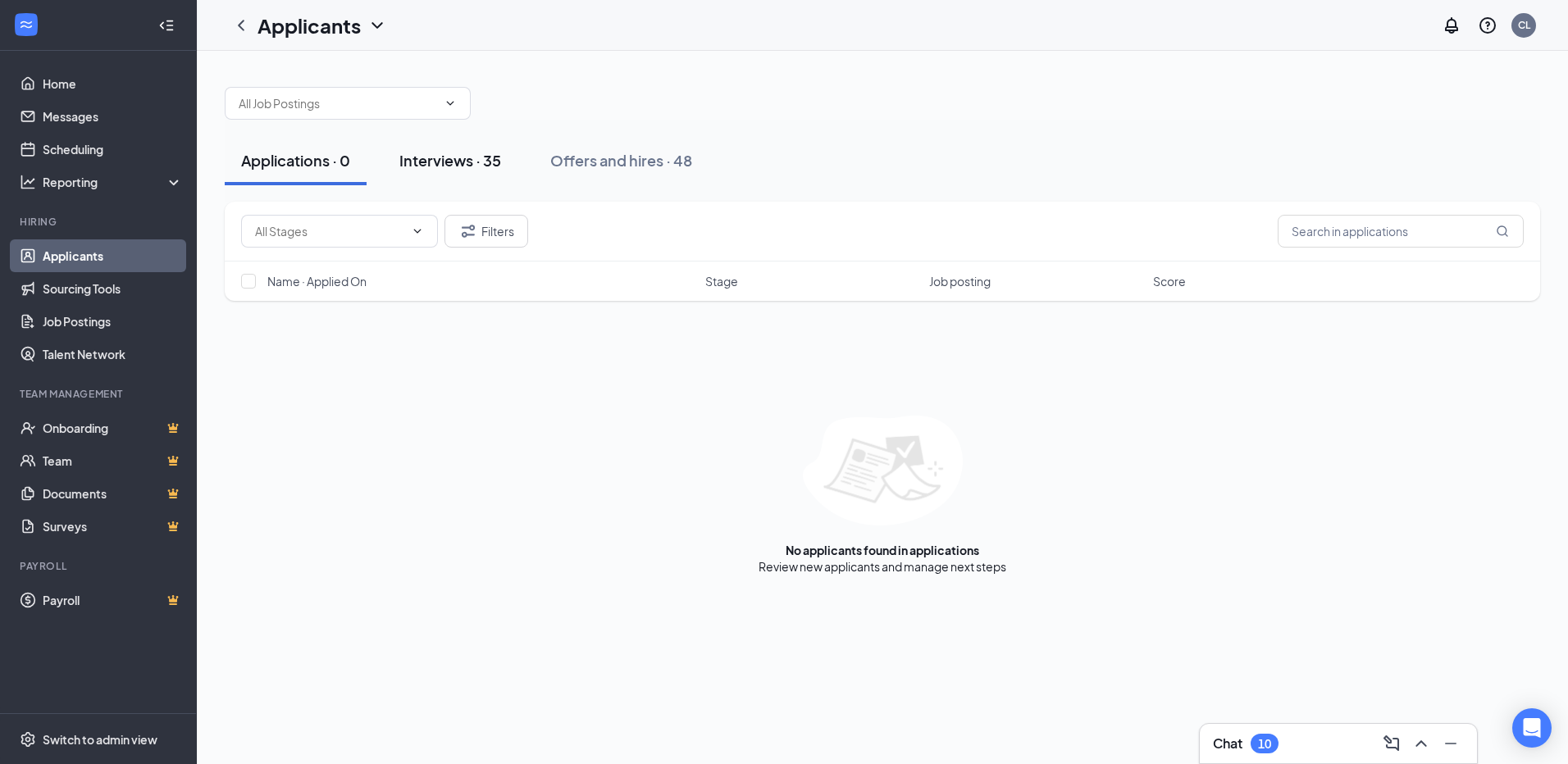
click at [450, 162] on div "Interviews · 35" at bounding box center [450, 160] width 102 height 21
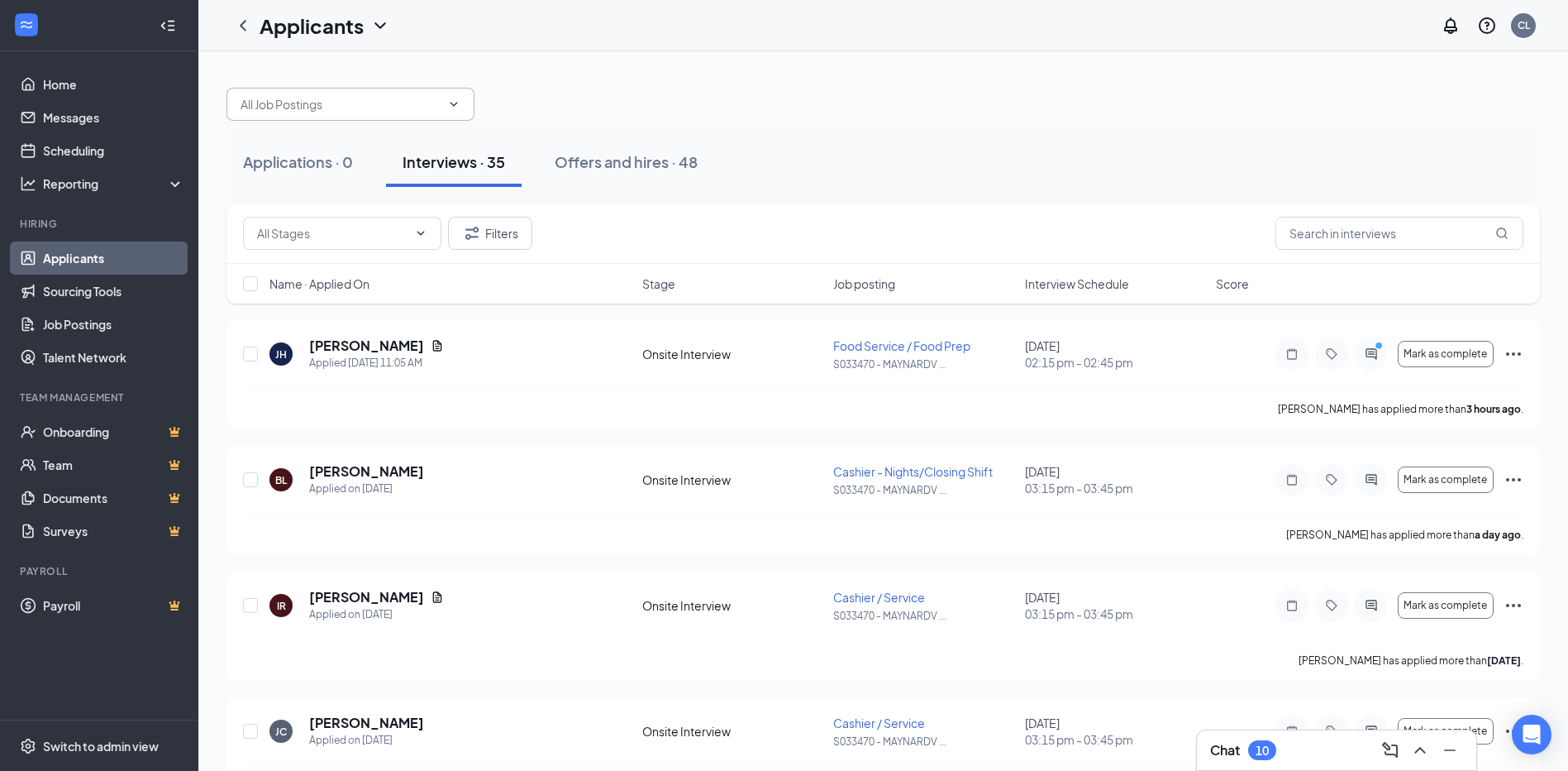
click at [400, 99] on input "text" at bounding box center [341, 104] width 200 height 18
